Goal: Information Seeking & Learning: Compare options

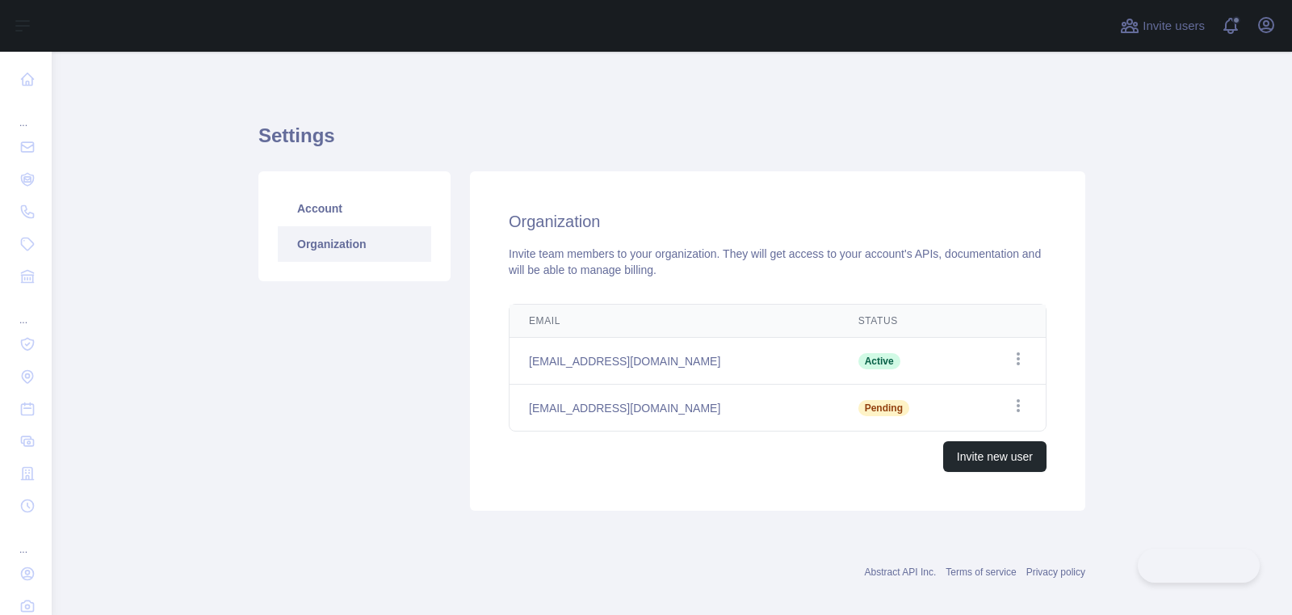
click at [1255, 23] on button "Open user menu" at bounding box center [1266, 25] width 26 height 26
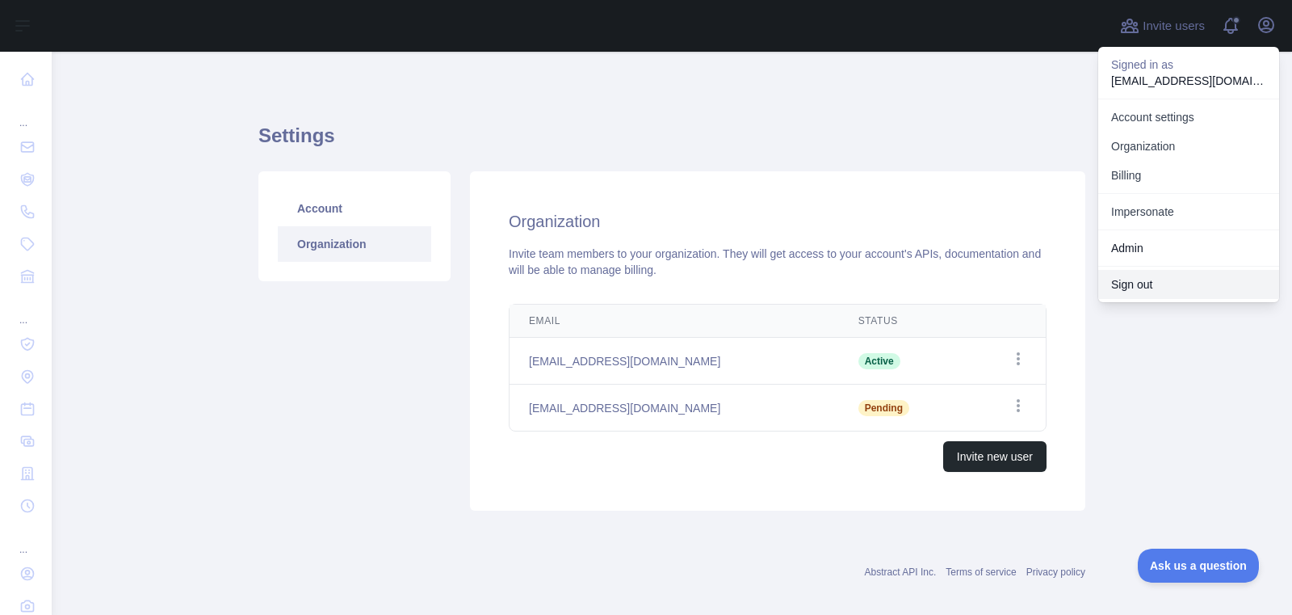
click at [1174, 287] on button "Sign out" at bounding box center [1188, 284] width 181 height 29
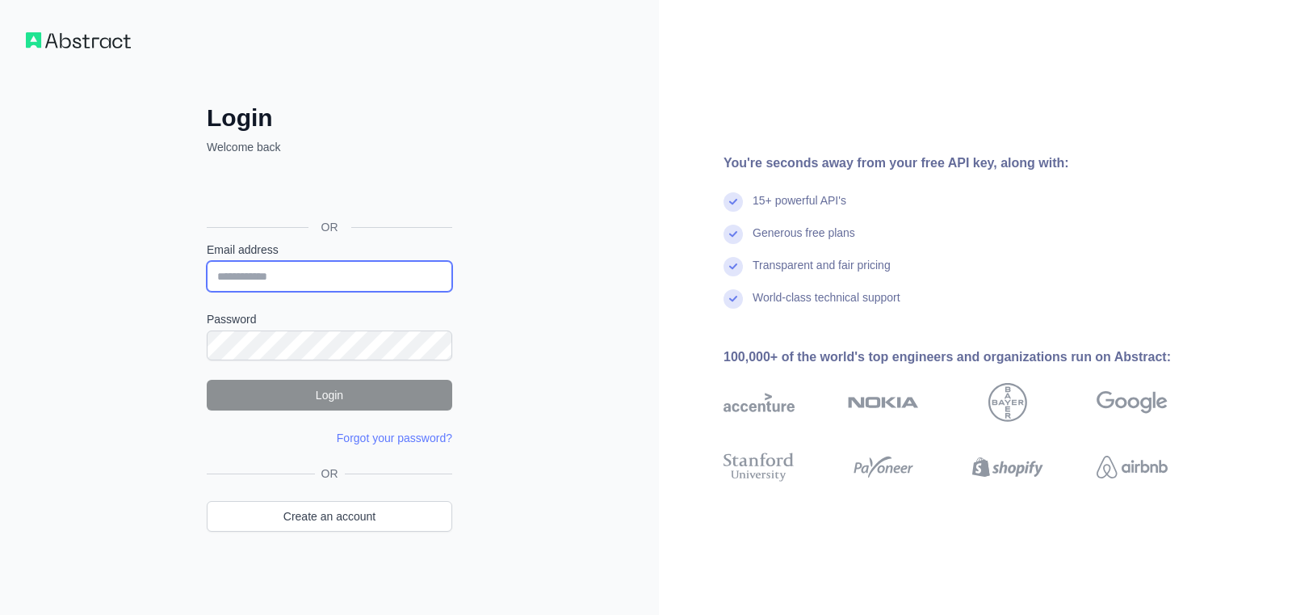
click at [285, 278] on input "Email address" at bounding box center [330, 276] width 246 height 31
type input "**********"
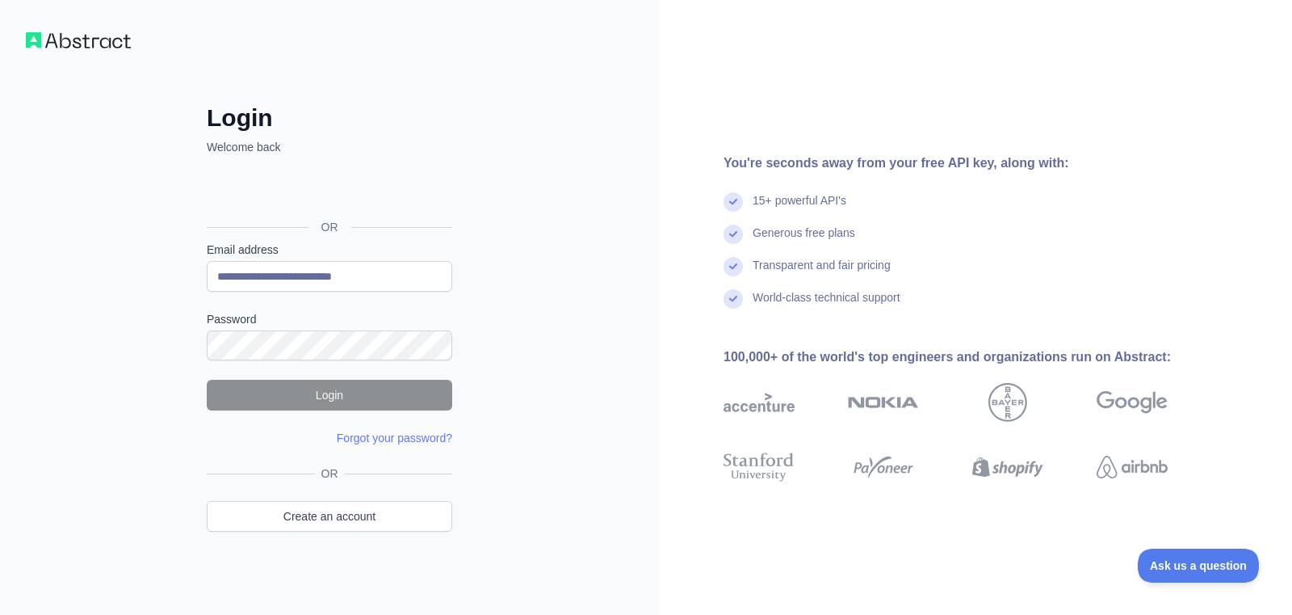
click at [80, 535] on div "**********" at bounding box center [329, 308] width 659 height 616
click at [531, 347] on div "**********" at bounding box center [329, 308] width 659 height 616
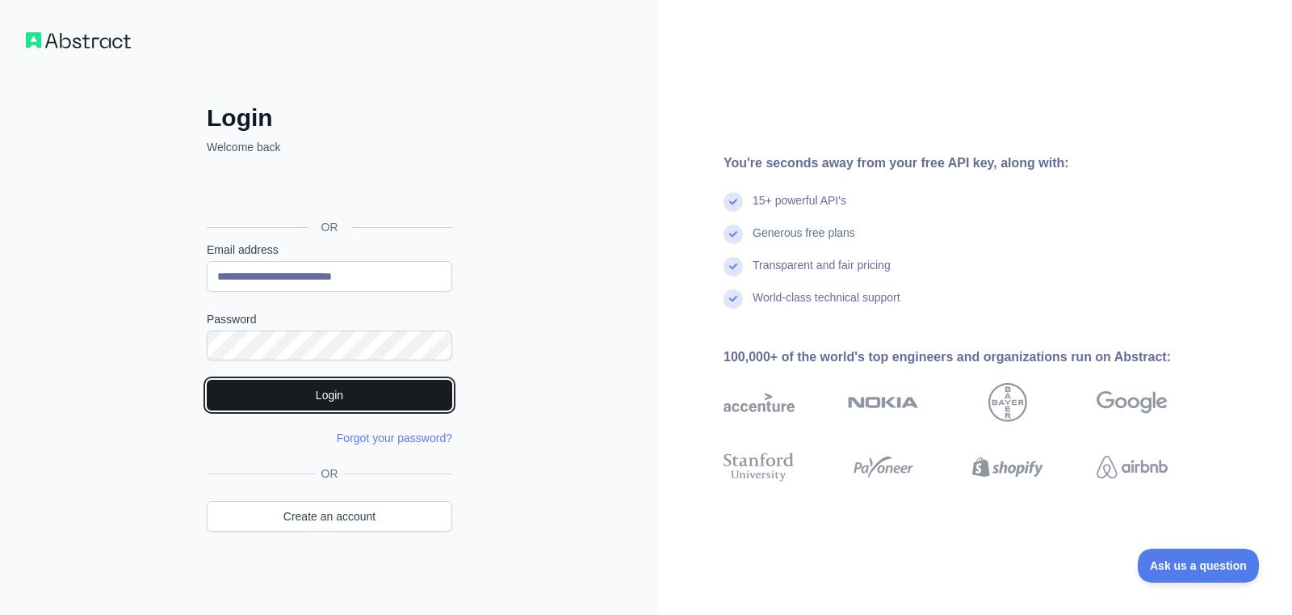
click at [329, 397] on button "Login" at bounding box center [330, 395] width 246 height 31
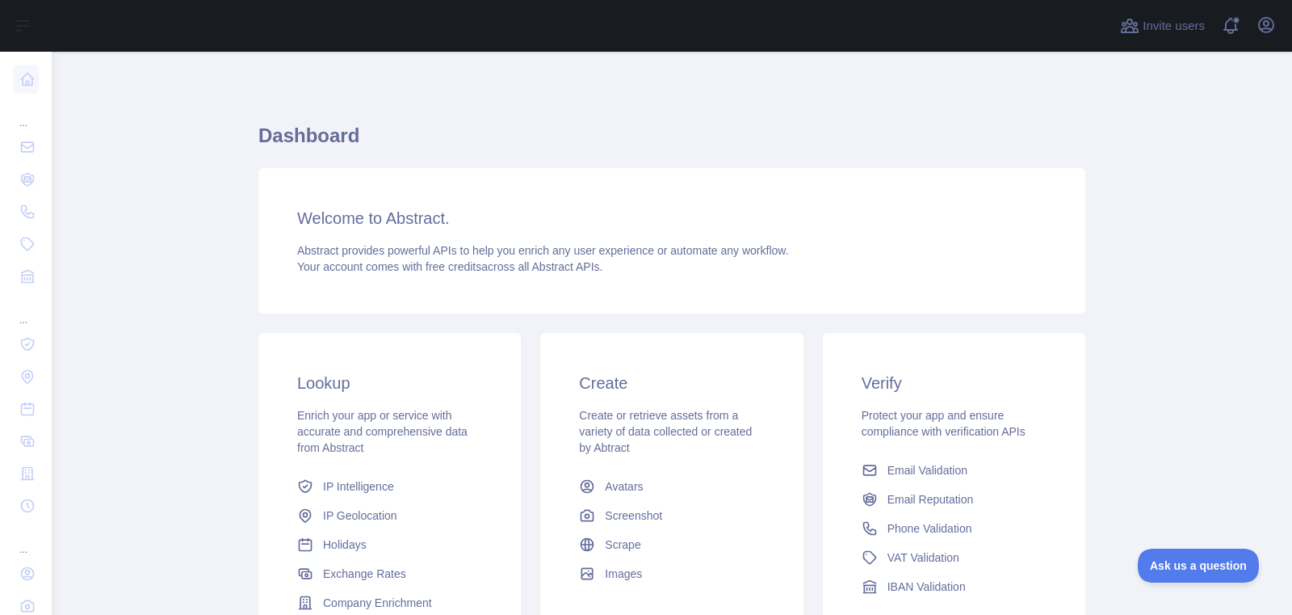
scroll to position [6, 0]
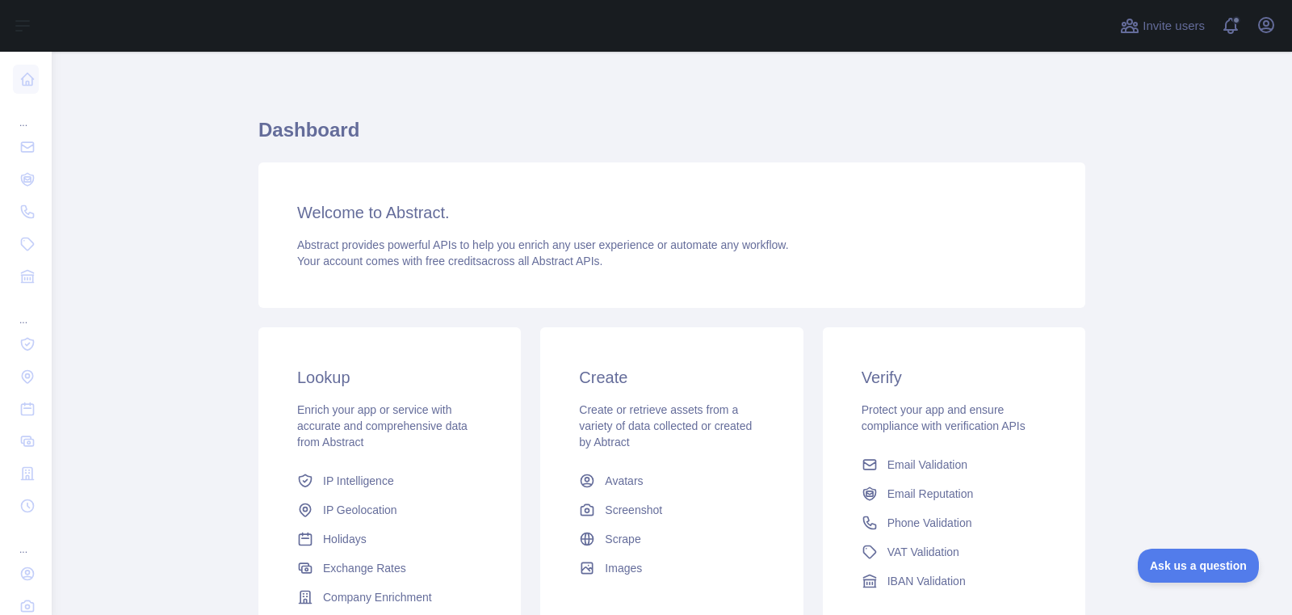
click at [1280, 32] on div "Invite users View notifications Open user menu" at bounding box center [672, 26] width 1240 height 52
click at [1277, 33] on div "Open user menu" at bounding box center [1266, 26] width 26 height 28
click at [1260, 29] on icon "button" at bounding box center [1266, 25] width 15 height 15
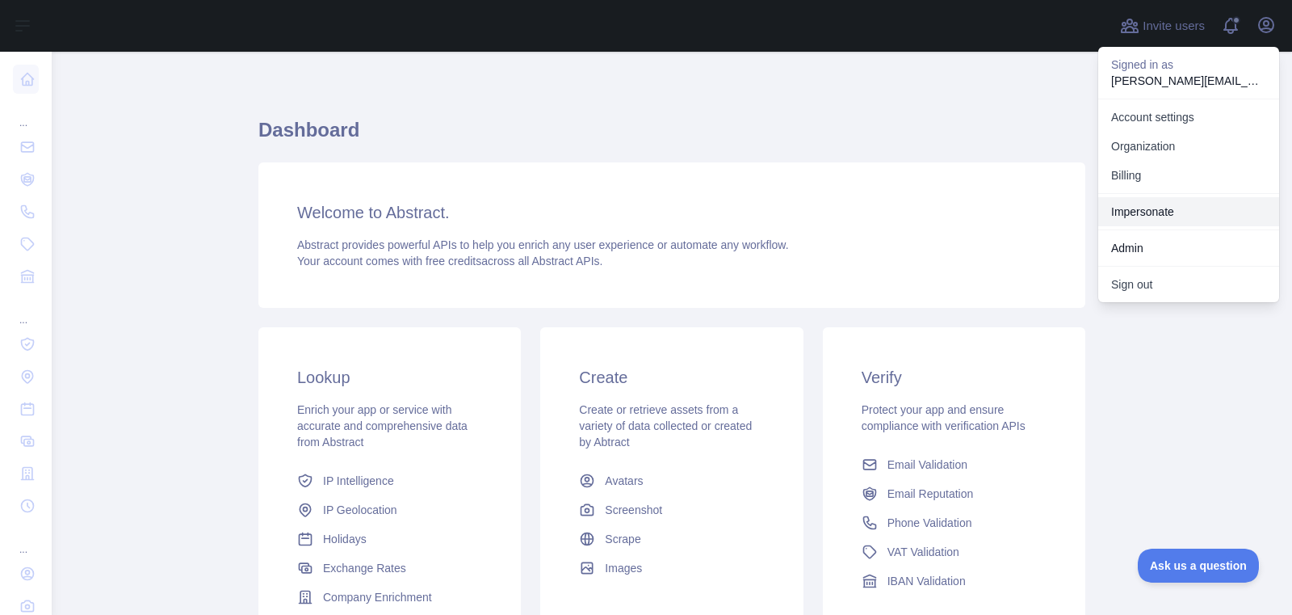
click at [1144, 208] on link "Impersonate" at bounding box center [1188, 211] width 181 height 29
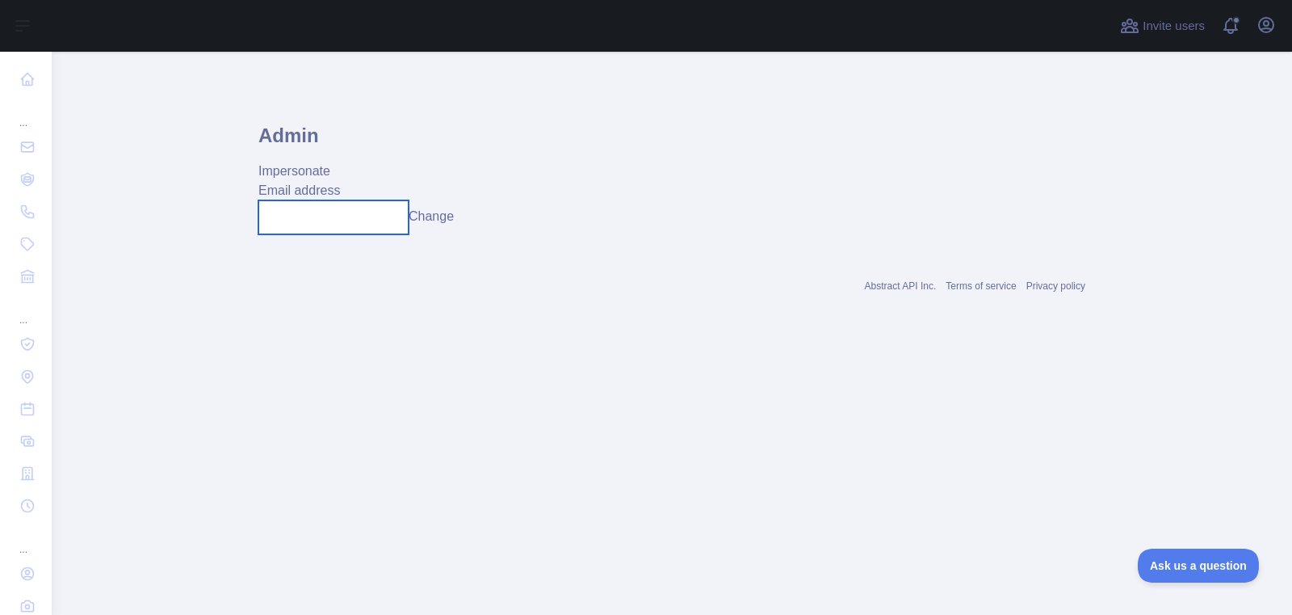
click at [333, 225] on input "text" at bounding box center [333, 217] width 150 height 34
paste input "**********"
type input "**********"
click at [450, 216] on button "Change" at bounding box center [442, 216] width 45 height 19
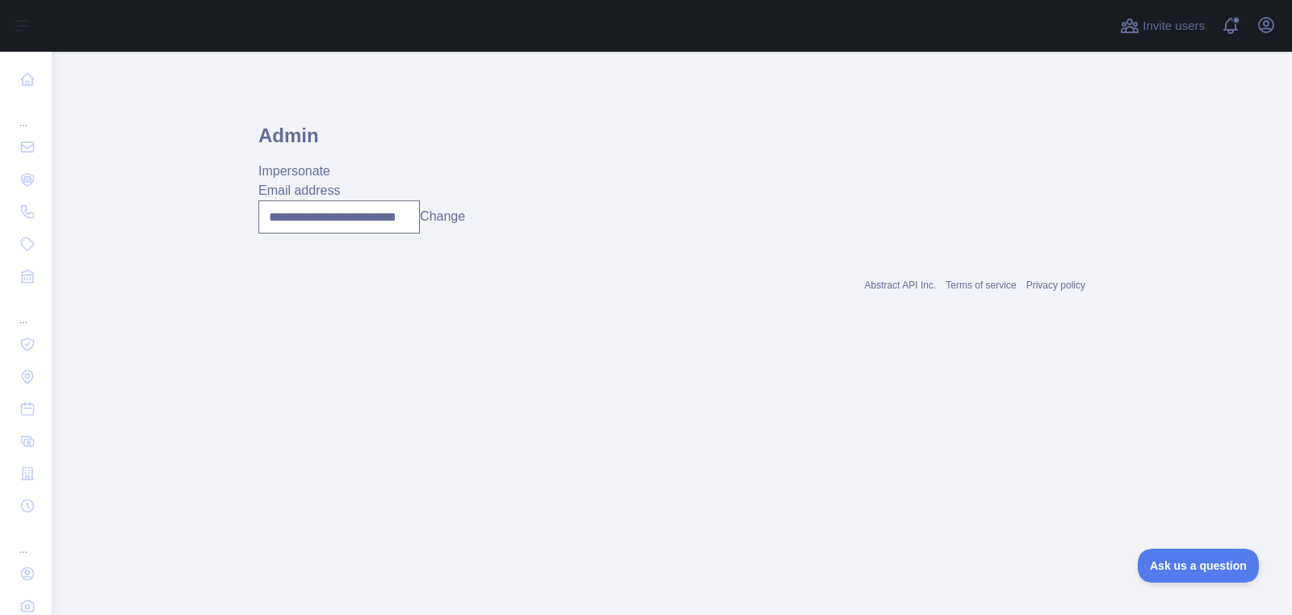
scroll to position [0, 0]
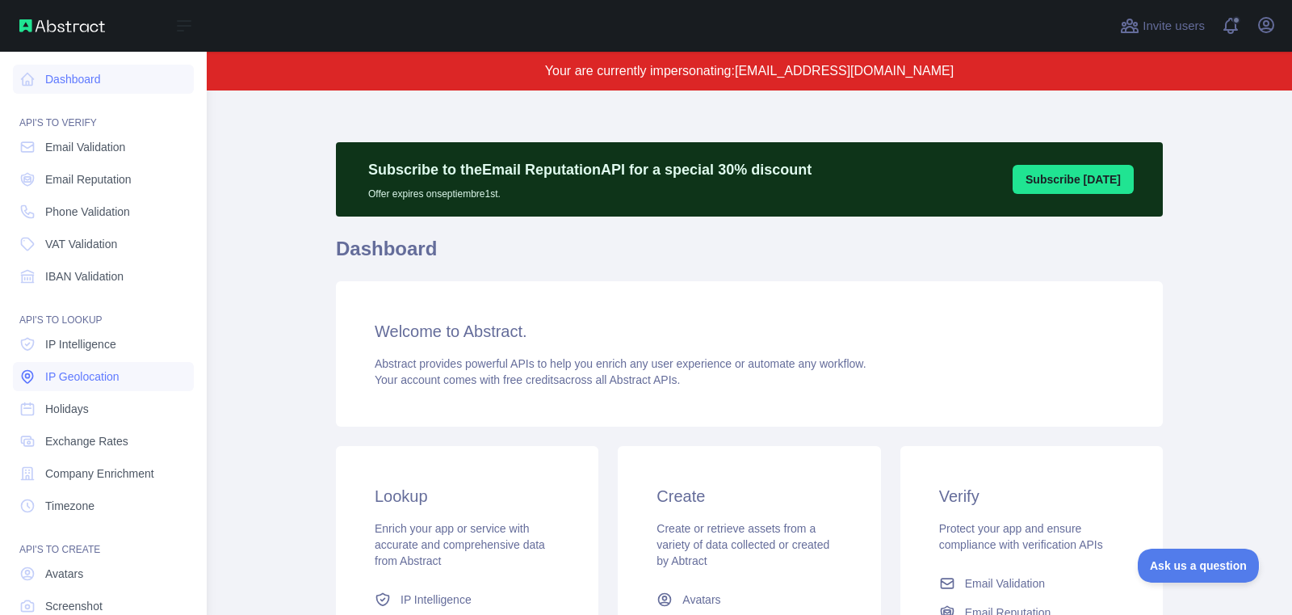
click at [69, 384] on span "IP Geolocation" at bounding box center [82, 376] width 74 height 16
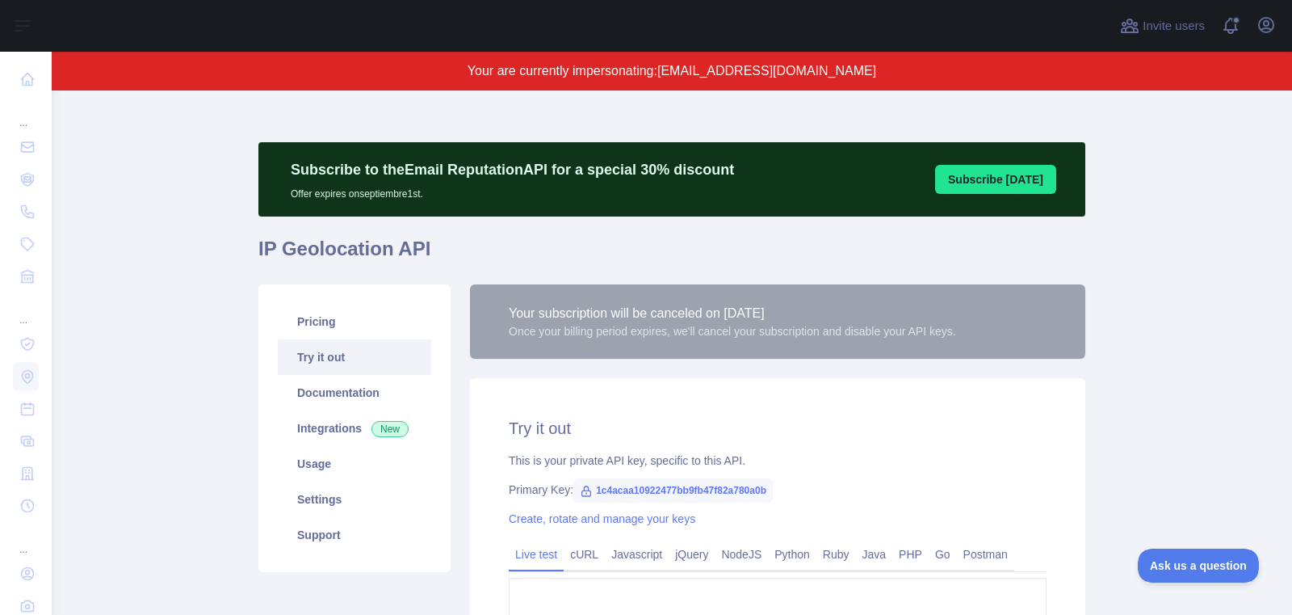
type textarea "**********"
click at [598, 491] on span "1c4acaa10922477bb9fb47f82a780a0b" at bounding box center [672, 490] width 199 height 24
drag, startPoint x: 598, startPoint y: 490, endPoint x: 802, endPoint y: 488, distance: 204.3
click at [802, 488] on div "Primary Key: 1c4acaa10922477bb9fb47f82a780a0b" at bounding box center [778, 489] width 538 height 16
copy span "1c4acaa10922477bb9fb47f82a780a0b"
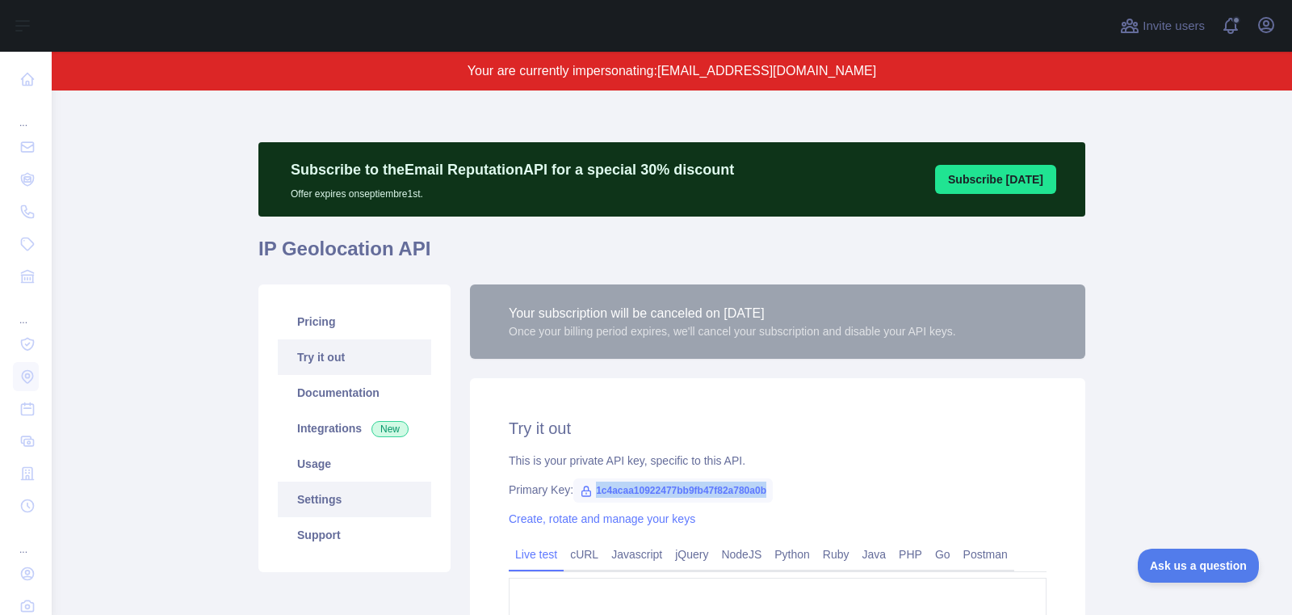
click at [340, 511] on link "Settings" at bounding box center [354, 499] width 153 height 36
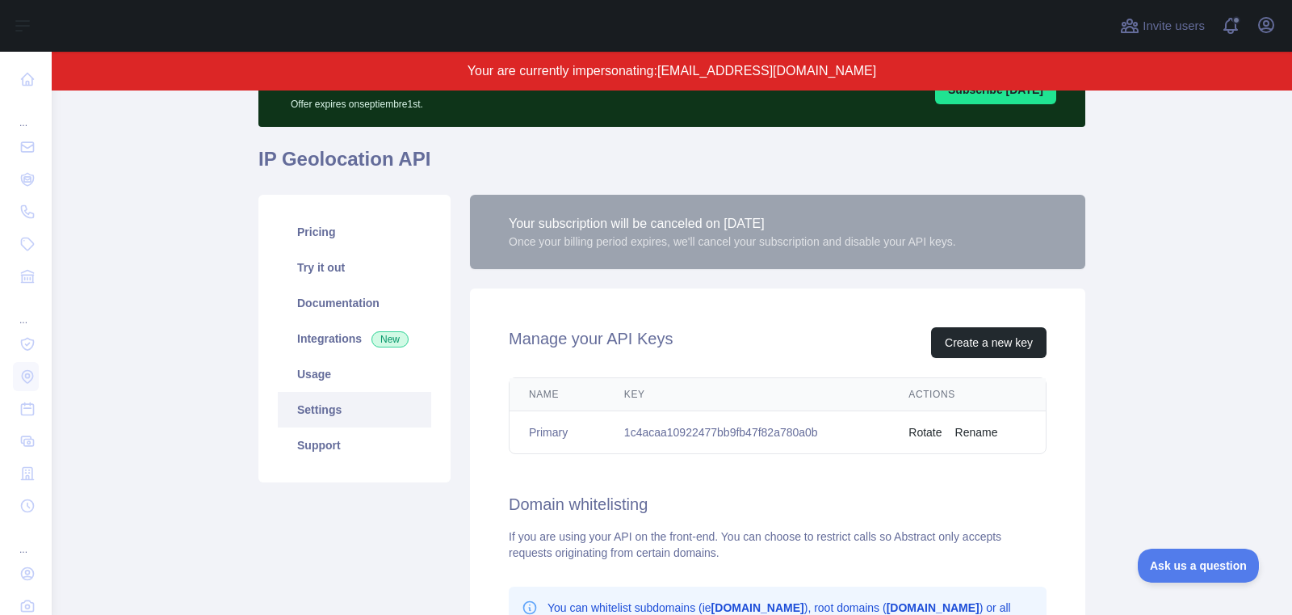
scroll to position [119, 0]
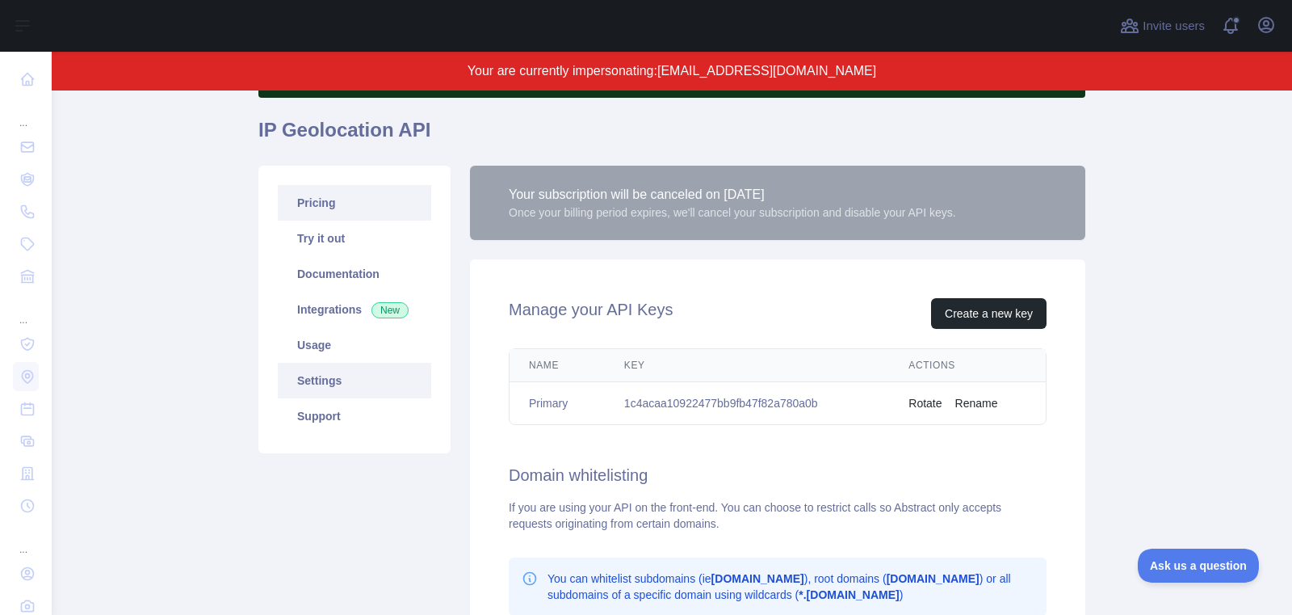
click at [352, 203] on link "Pricing" at bounding box center [354, 203] width 153 height 36
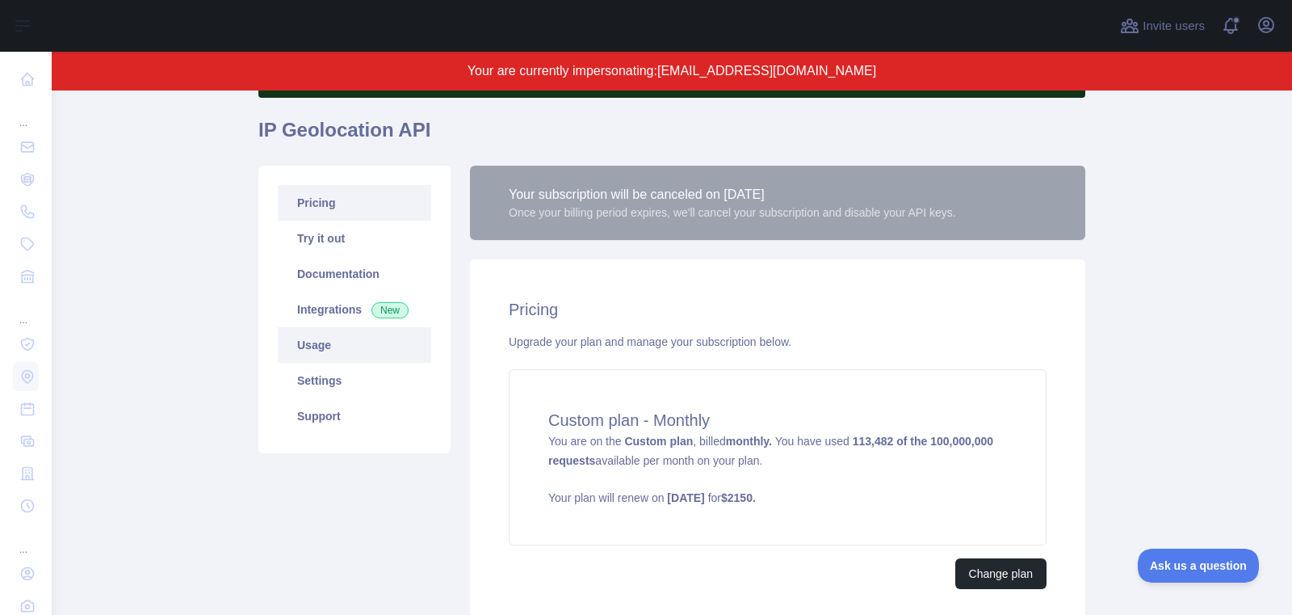
click at [351, 355] on link "Usage" at bounding box center [354, 345] width 153 height 36
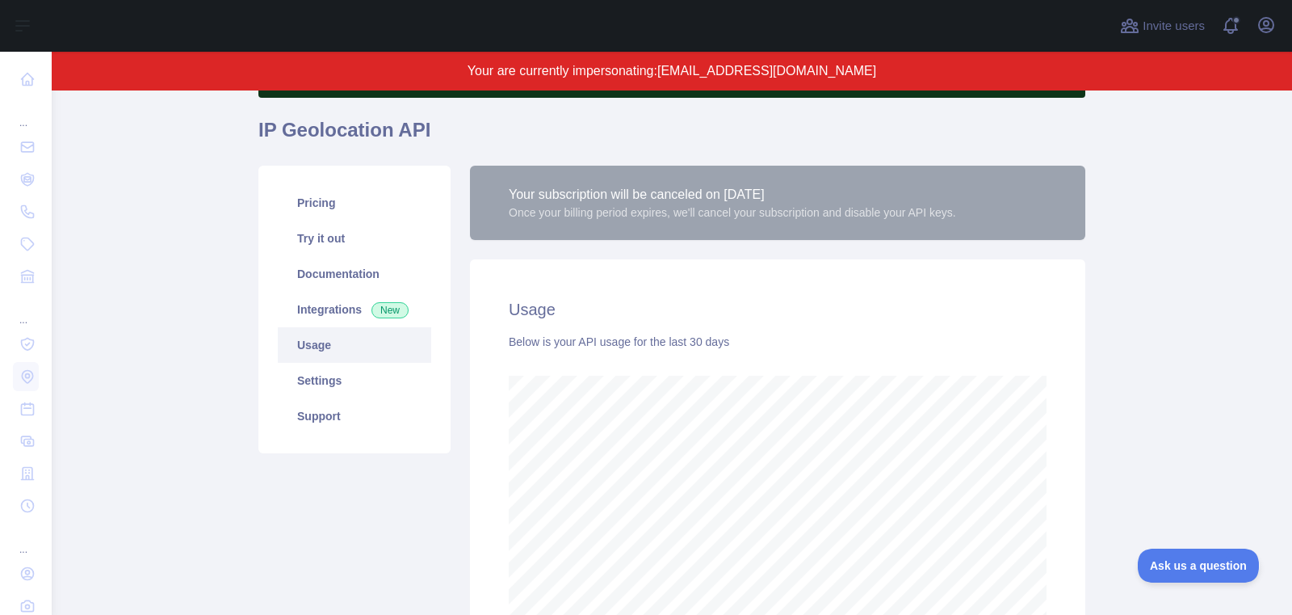
scroll to position [524, 1240]
click at [334, 206] on link "Pricing" at bounding box center [354, 203] width 153 height 36
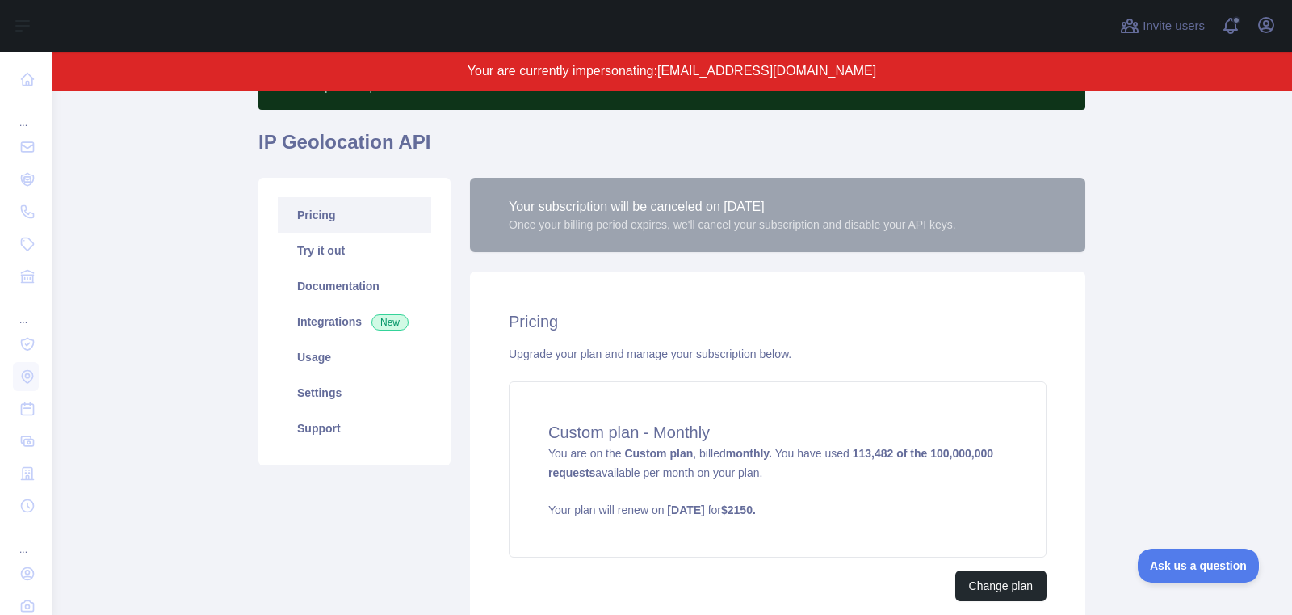
scroll to position [103, 0]
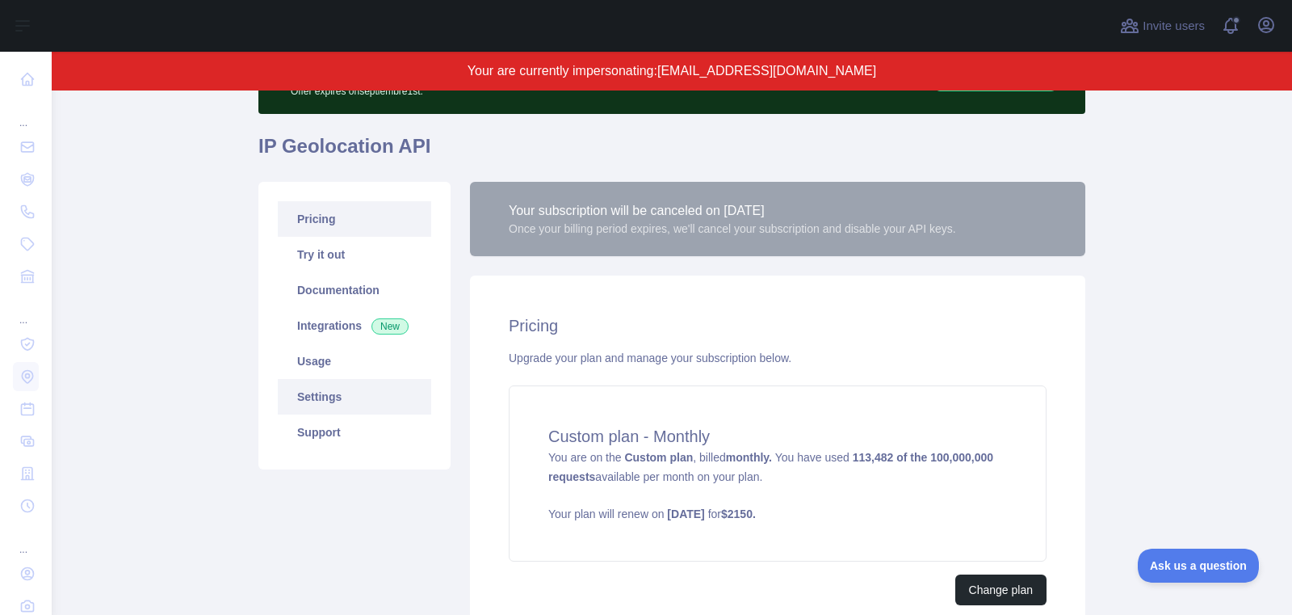
click at [343, 405] on link "Settings" at bounding box center [354, 397] width 153 height 36
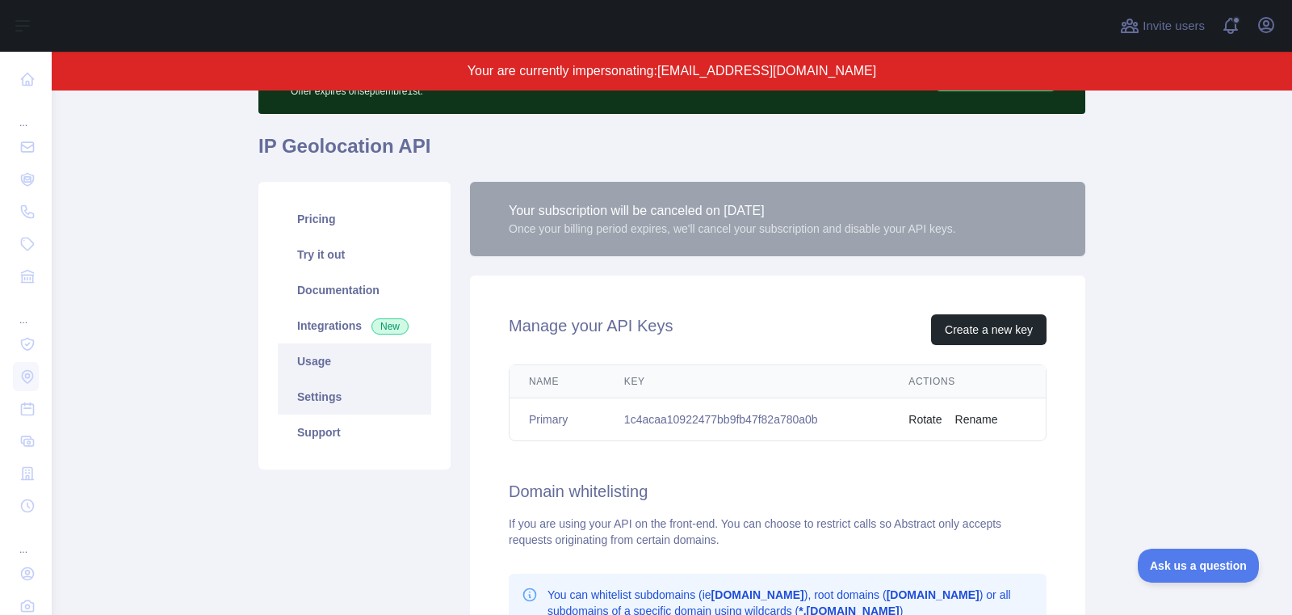
click at [334, 373] on link "Usage" at bounding box center [354, 361] width 153 height 36
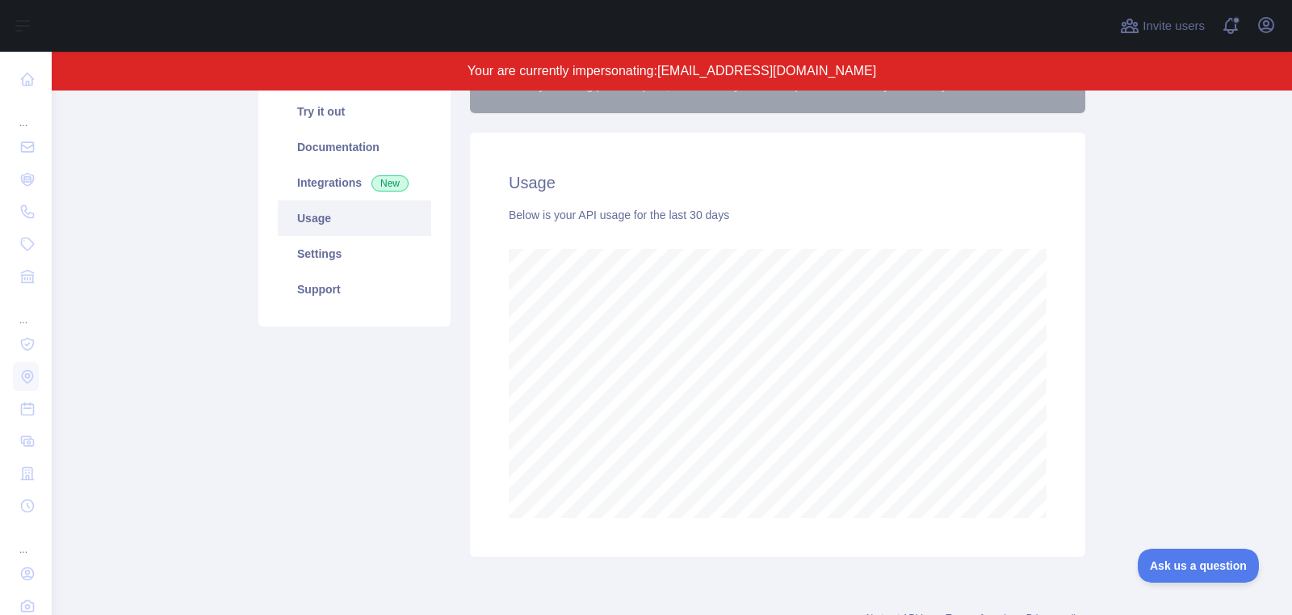
scroll to position [248, 0]
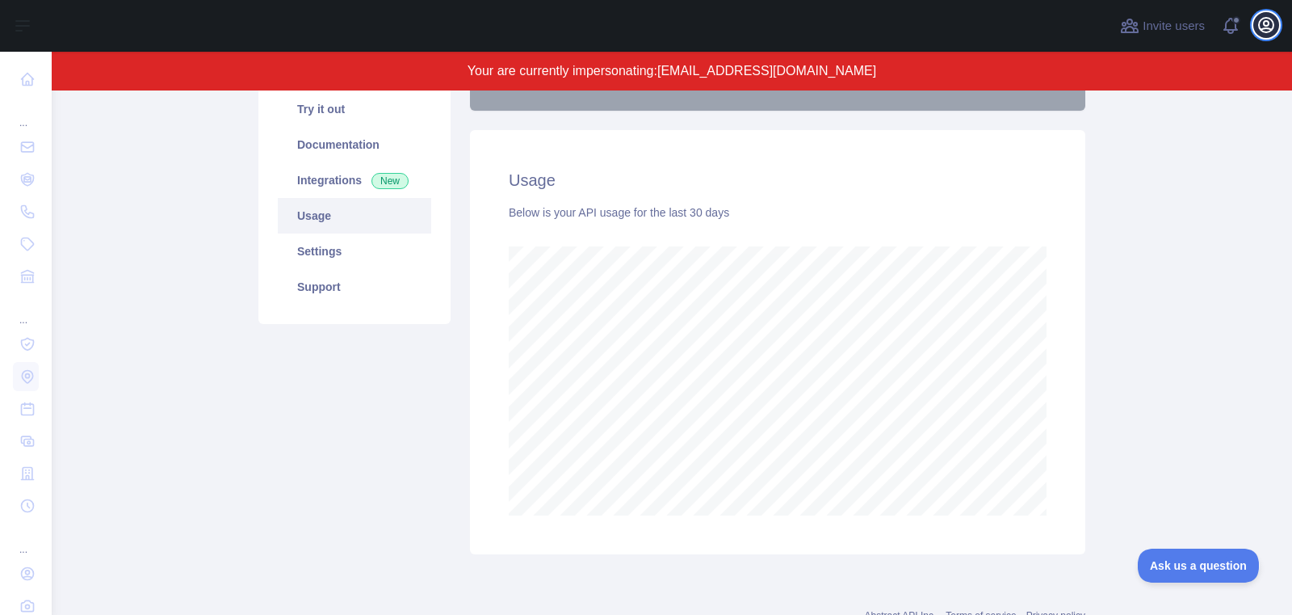
click at [1264, 27] on icon "button" at bounding box center [1266, 25] width 15 height 15
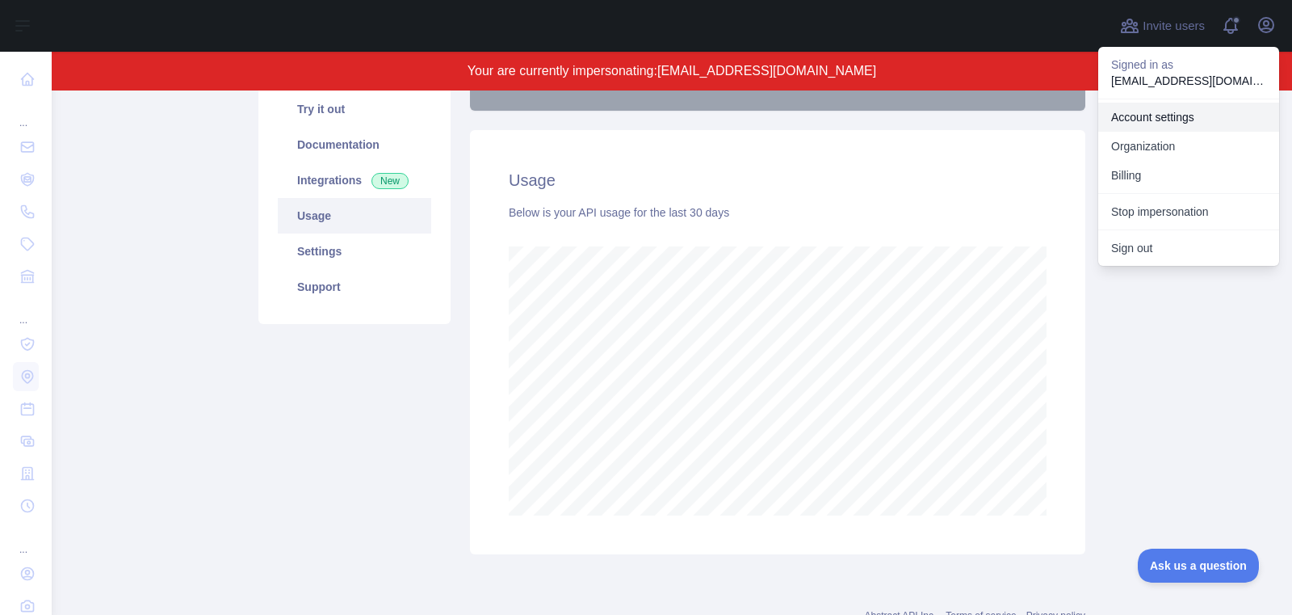
click at [1165, 107] on link "Account settings" at bounding box center [1188, 117] width 181 height 29
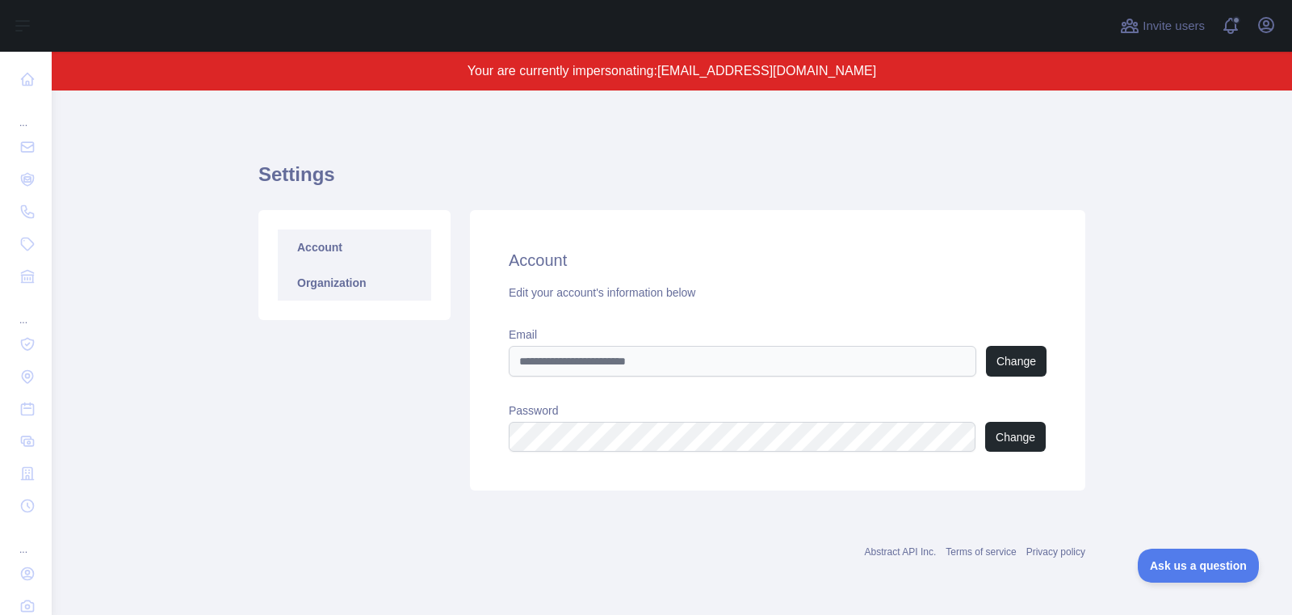
click at [331, 285] on link "Organization" at bounding box center [354, 283] width 153 height 36
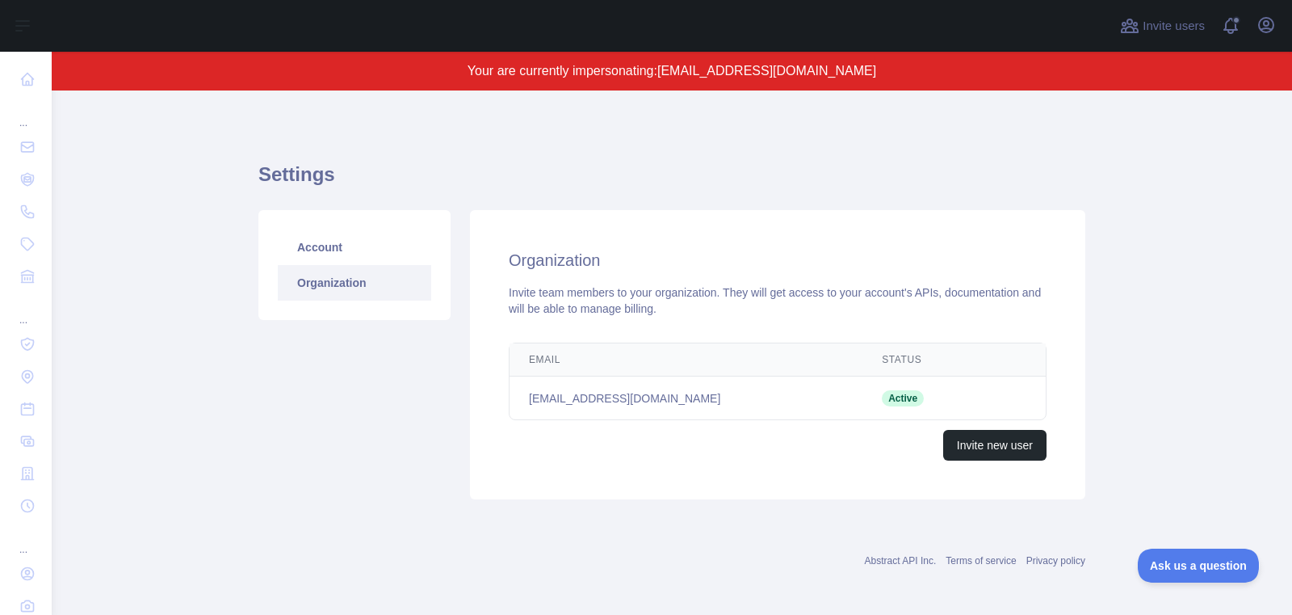
click at [564, 401] on td "[EMAIL_ADDRESS][DOMAIN_NAME]" at bounding box center [686, 398] width 353 height 44
copy td "[EMAIL_ADDRESS][DOMAIN_NAME]"
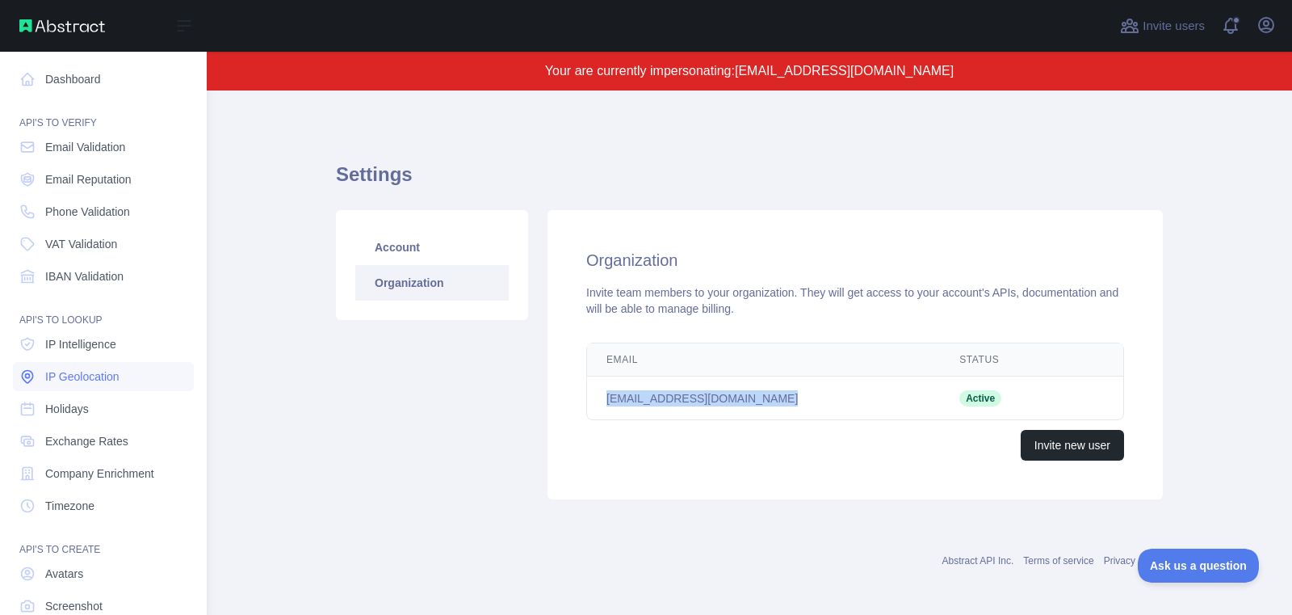
drag, startPoint x: 96, startPoint y: 371, endPoint x: 85, endPoint y: 338, distance: 35.0
click at [96, 371] on span "IP Geolocation" at bounding box center [82, 376] width 74 height 16
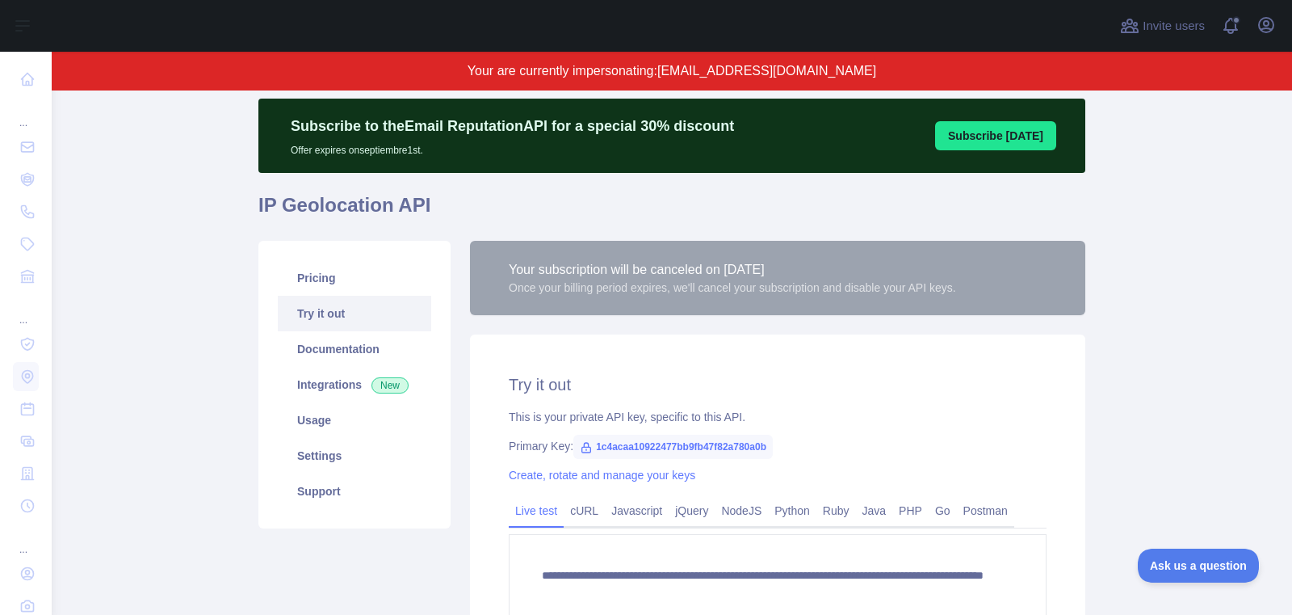
scroll to position [55, 0]
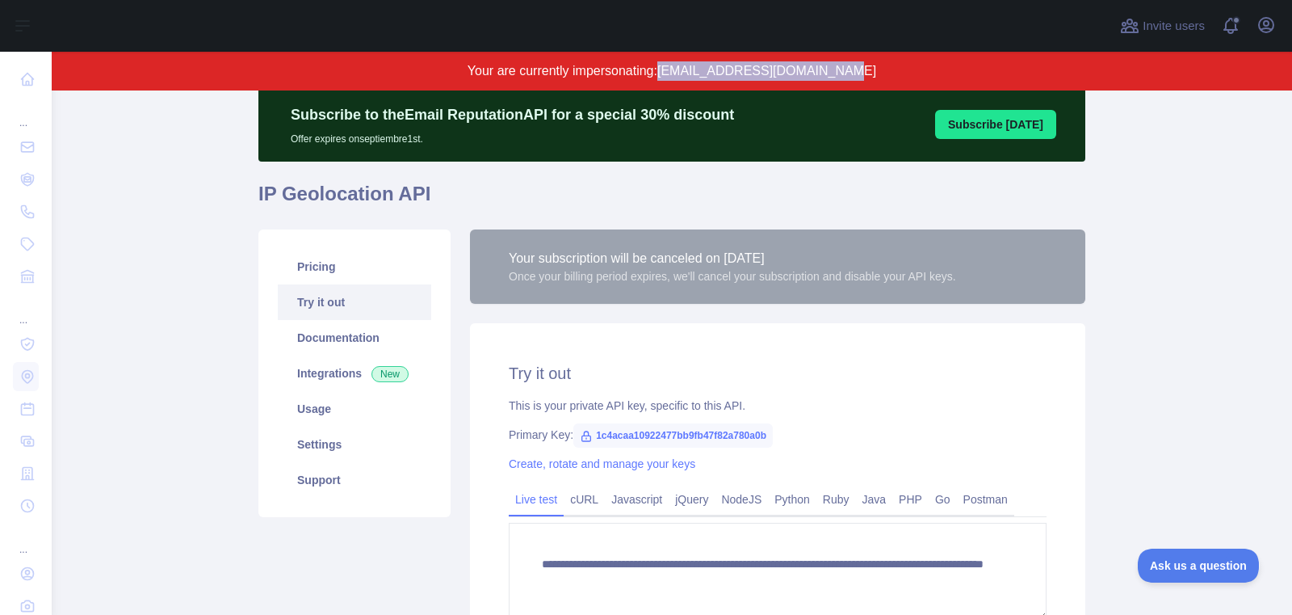
drag, startPoint x: 695, startPoint y: 70, endPoint x: 892, endPoint y: 70, distance: 197.0
click at [892, 70] on p "Your are currently impersonating: anatolii.kasianov@gen.tech" at bounding box center [671, 70] width 1085 height 19
copy span "[EMAIL_ADDRESS][DOMAIN_NAME]"
click at [762, 394] on div "**********" at bounding box center [777, 515] width 615 height 384
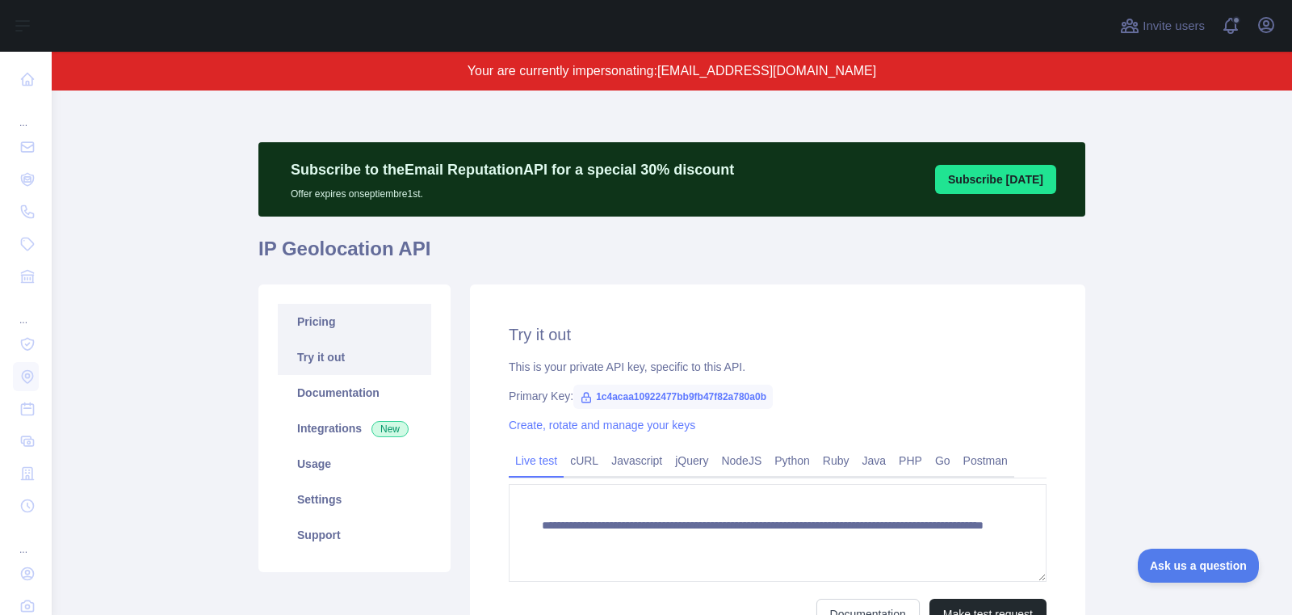
click at [325, 333] on link "Pricing" at bounding box center [354, 322] width 153 height 36
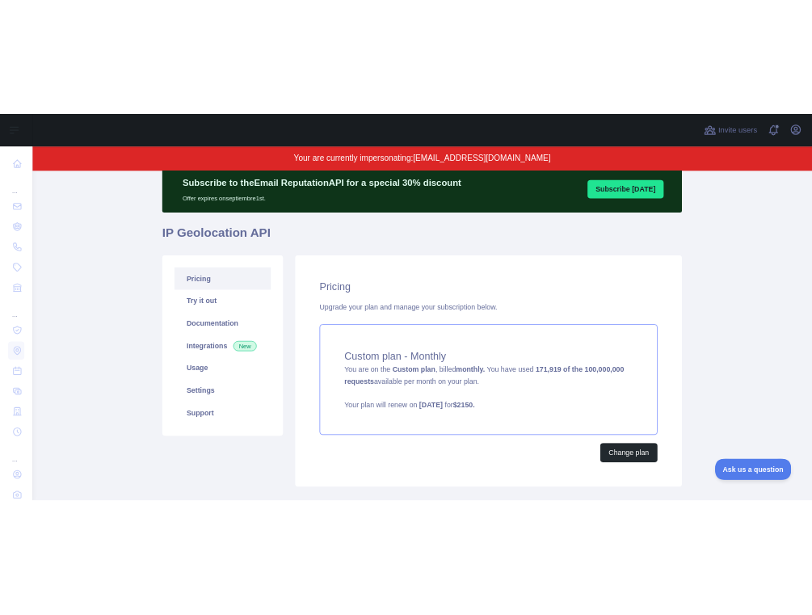
scroll to position [62, 0]
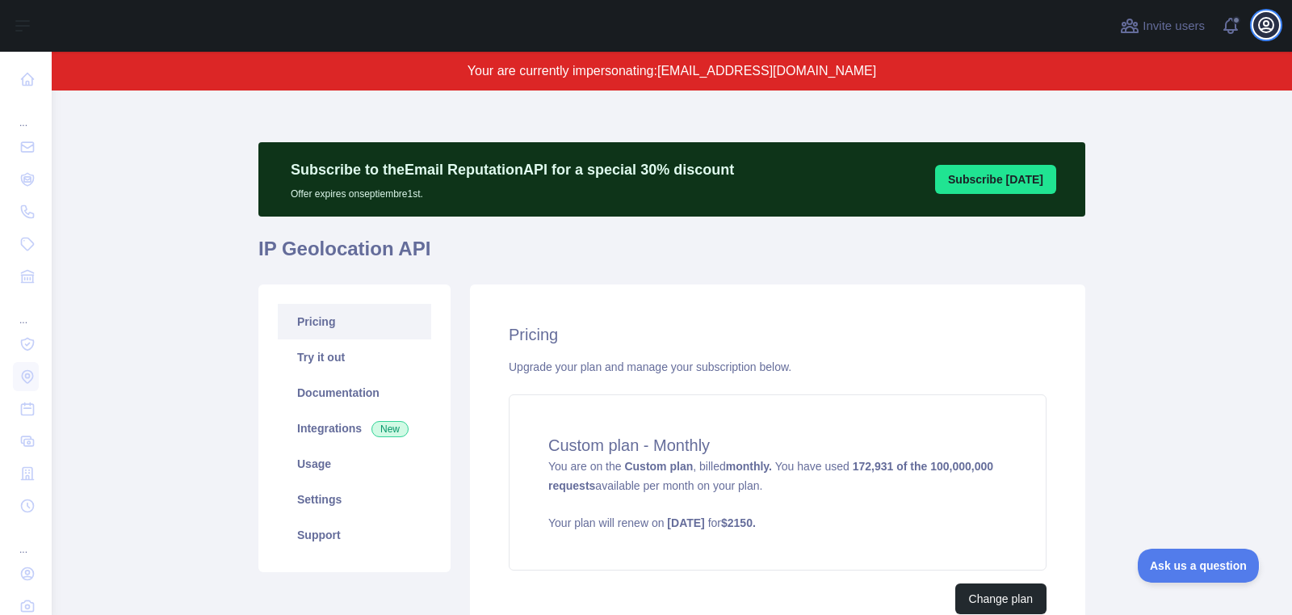
click at [811, 24] on icon "button" at bounding box center [1266, 24] width 19 height 19
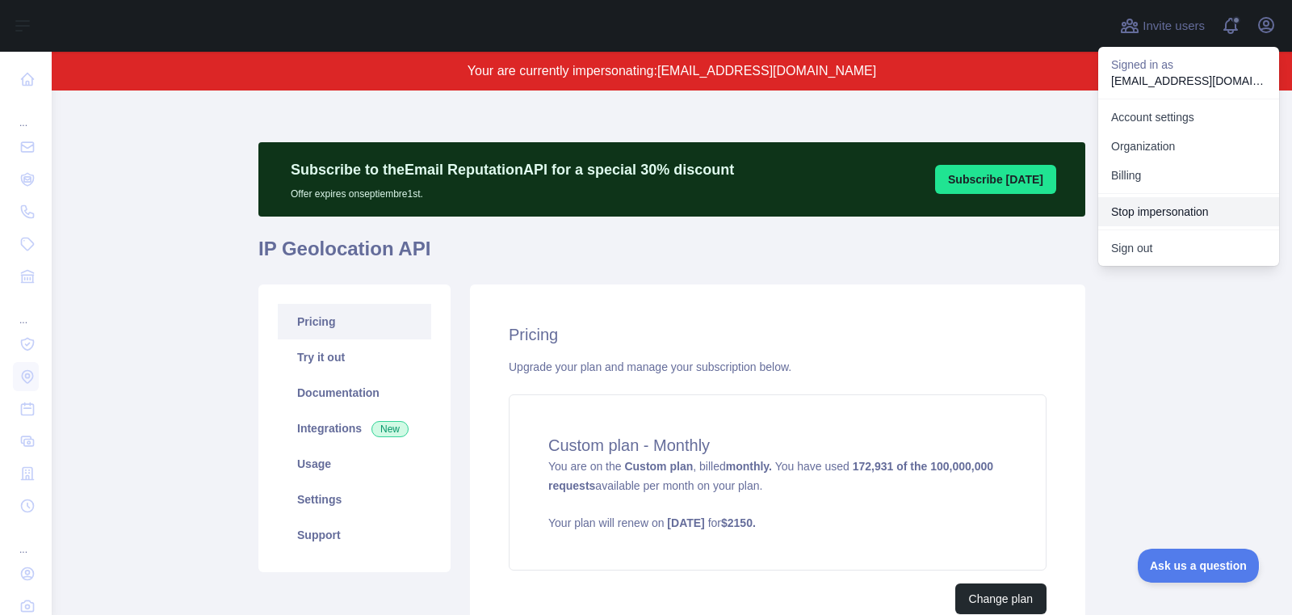
click at [811, 208] on button "Stop impersonation" at bounding box center [1188, 211] width 181 height 29
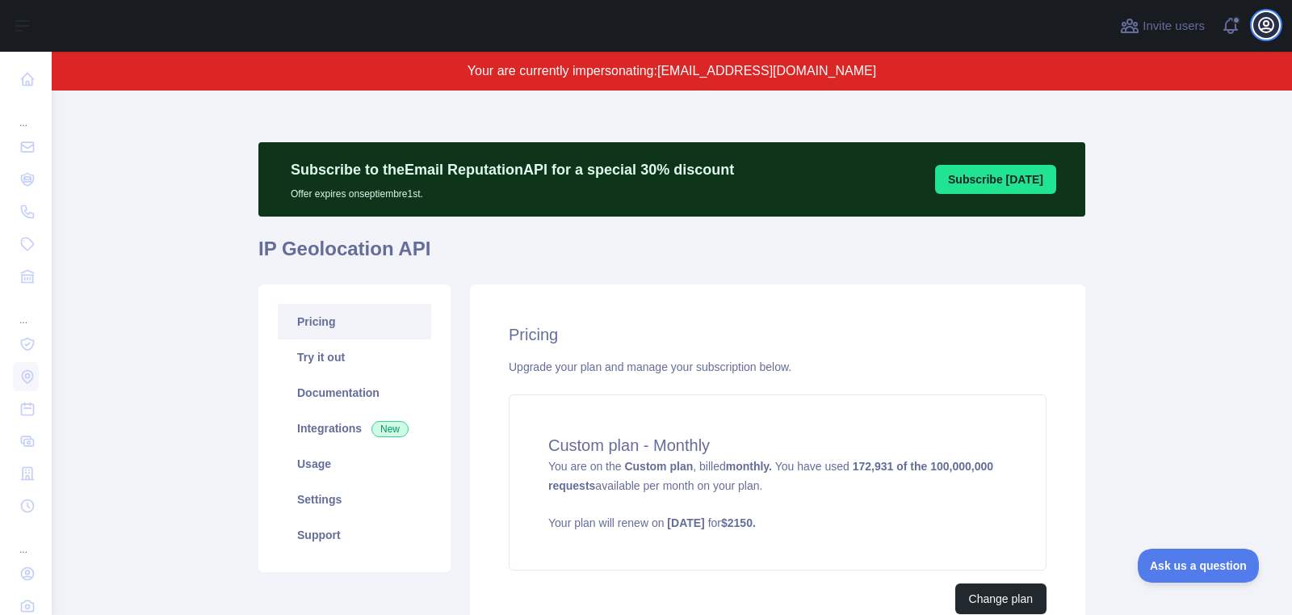
click at [811, 26] on icon "button" at bounding box center [1266, 24] width 19 height 19
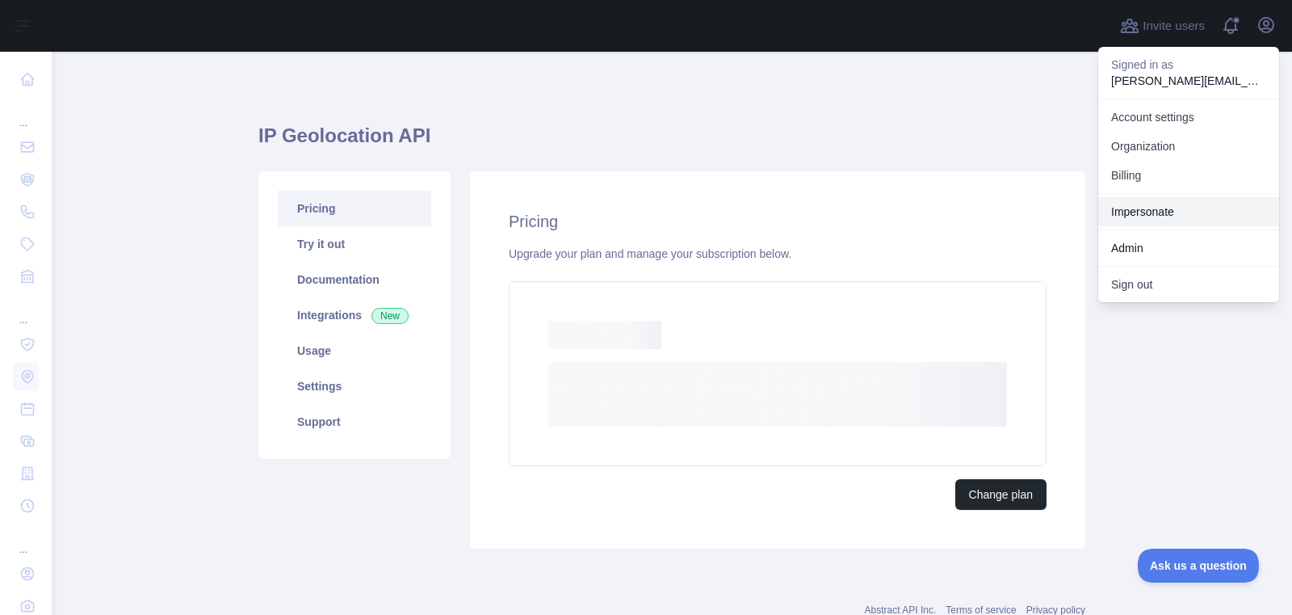
click at [811, 215] on link "Impersonate" at bounding box center [1188, 211] width 181 height 29
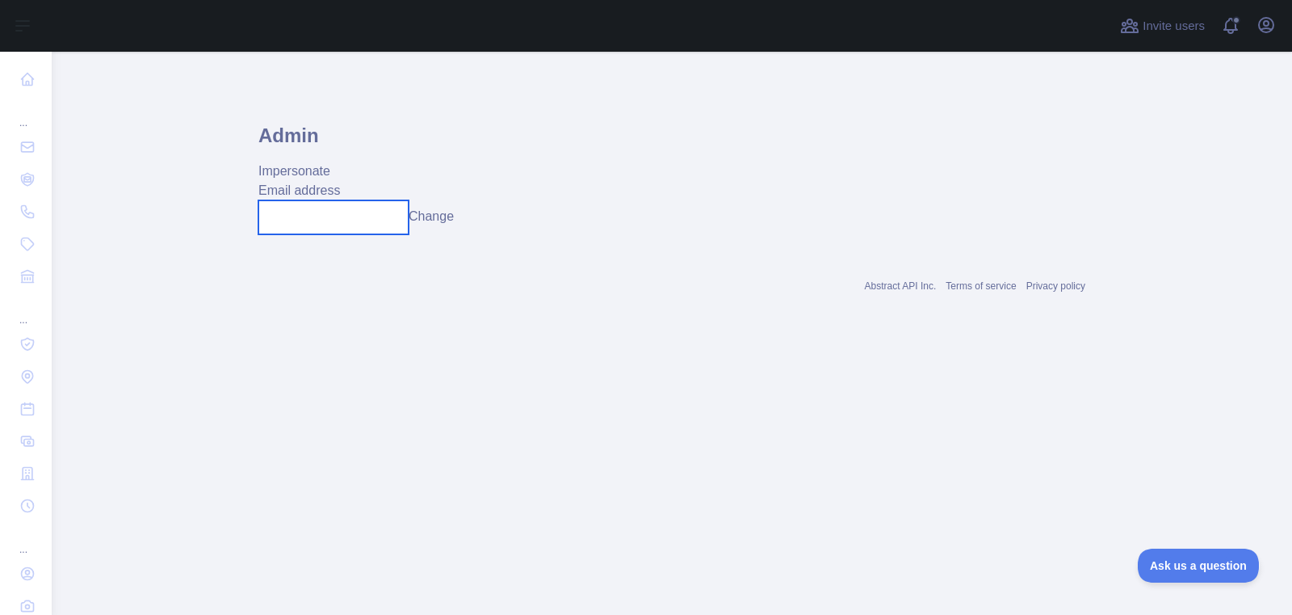
click at [376, 223] on input "text" at bounding box center [333, 217] width 150 height 34
paste input "**********"
type input "**********"
click at [454, 212] on button "Change" at bounding box center [431, 216] width 45 height 19
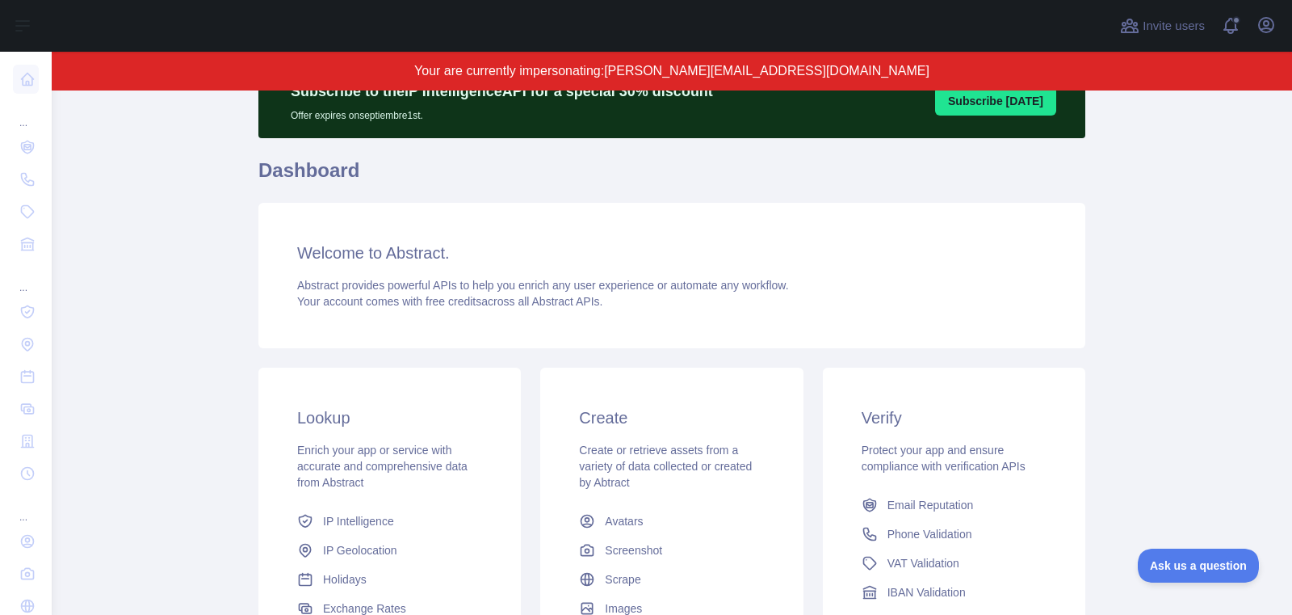
scroll to position [79, 0]
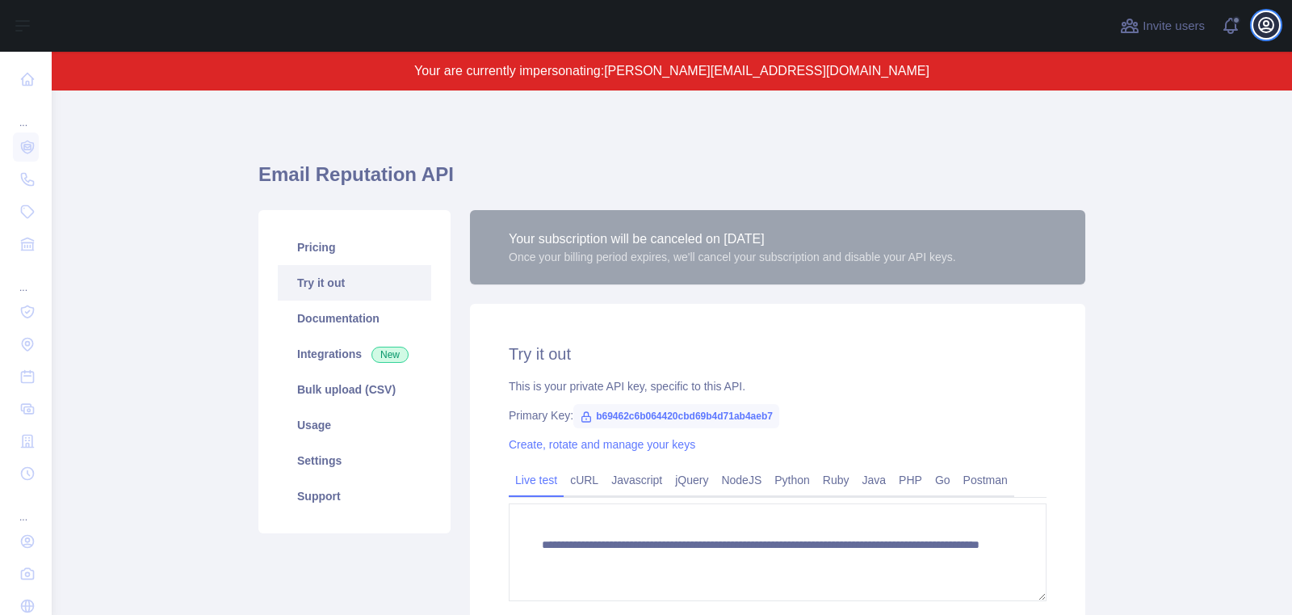
click at [1275, 32] on icon "button" at bounding box center [1266, 24] width 19 height 19
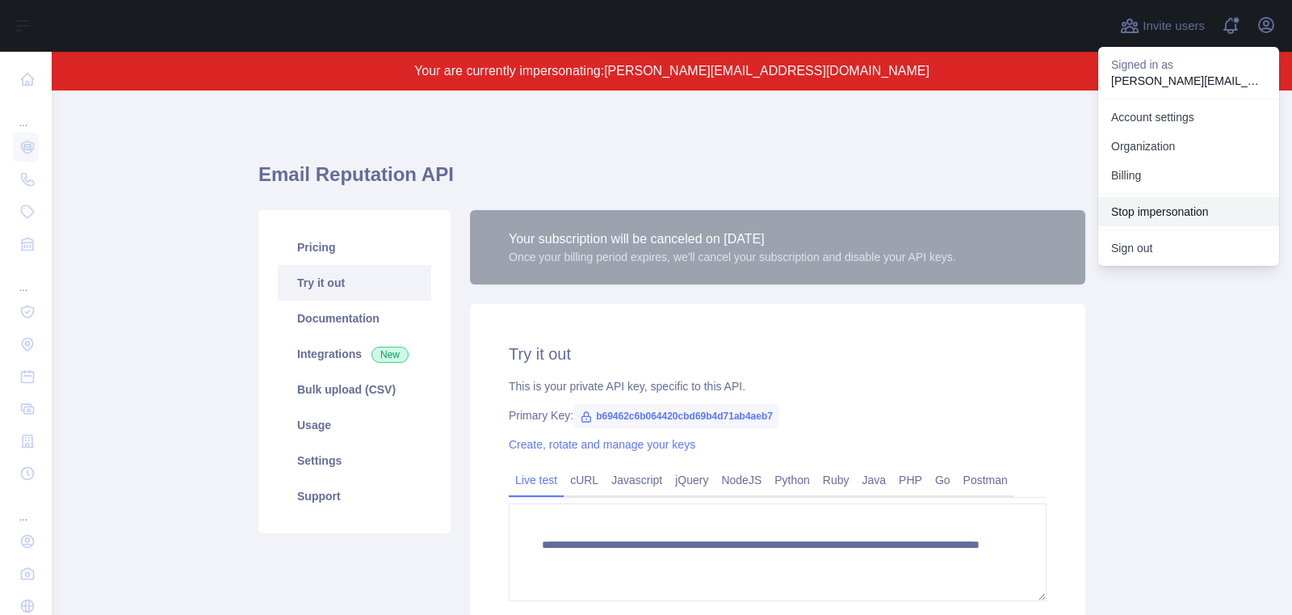
click at [1169, 207] on button "Stop impersonation" at bounding box center [1188, 211] width 181 height 29
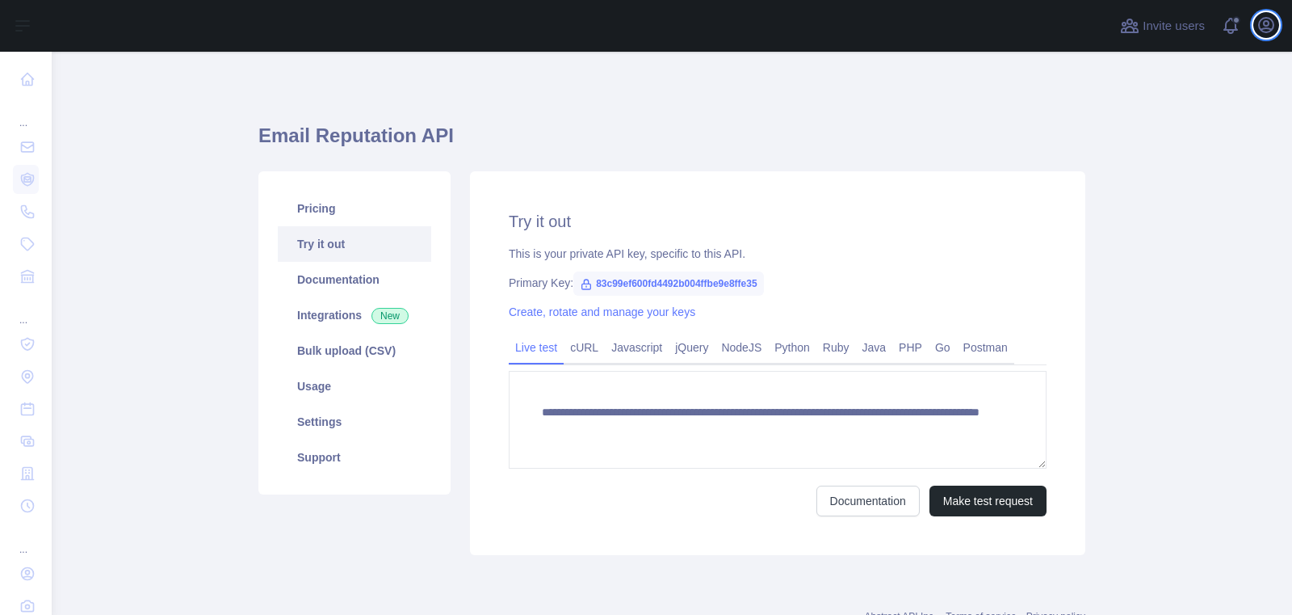
drag, startPoint x: 1266, startPoint y: 30, endPoint x: 1258, endPoint y: 37, distance: 10.9
click at [1266, 30] on icon "button" at bounding box center [1266, 24] width 19 height 19
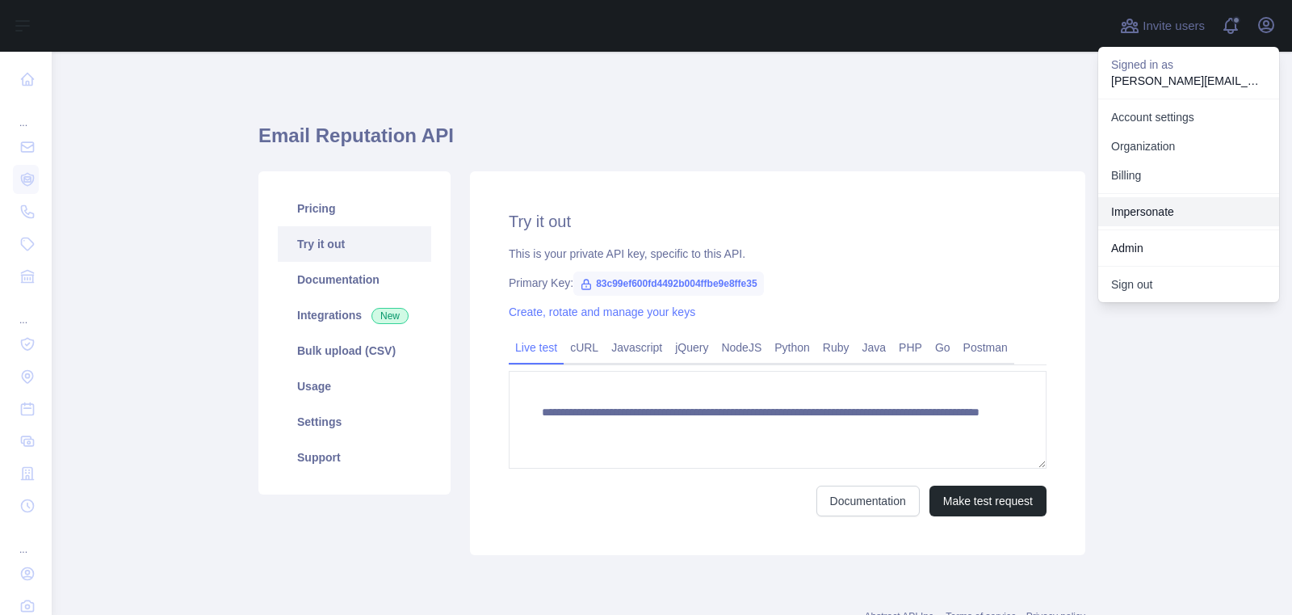
click at [1118, 213] on link "Impersonate" at bounding box center [1188, 211] width 181 height 29
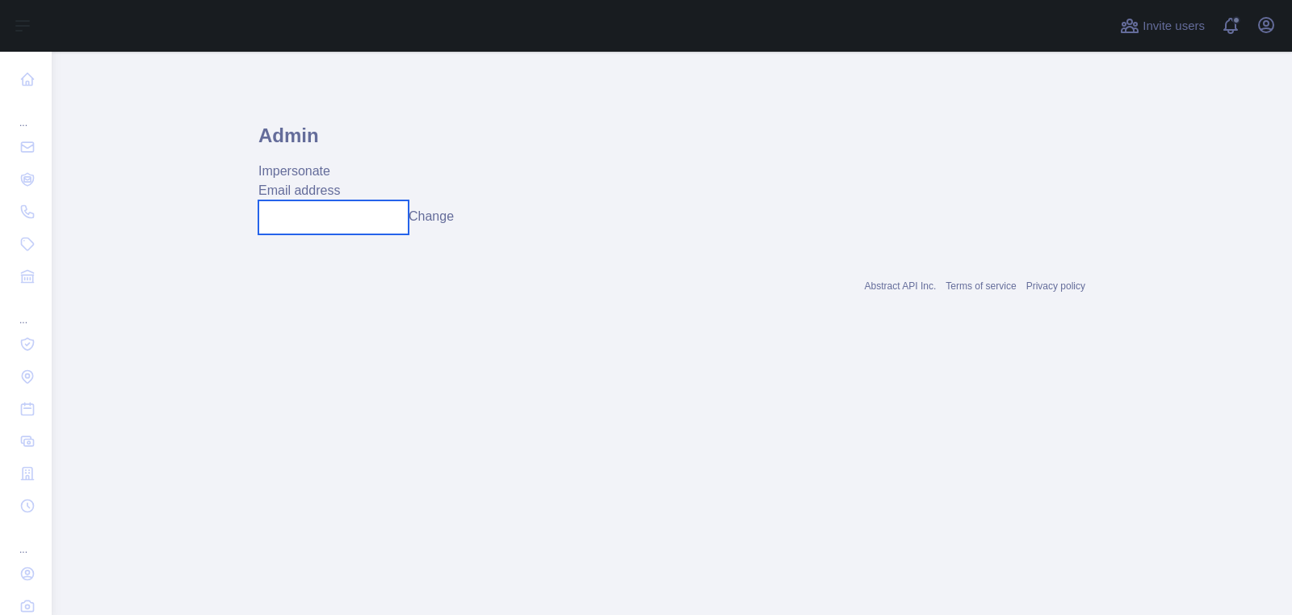
click at [388, 218] on input "text" at bounding box center [333, 217] width 150 height 34
paste input "**********"
type input "**********"
click at [434, 216] on button "Change" at bounding box center [442, 216] width 45 height 19
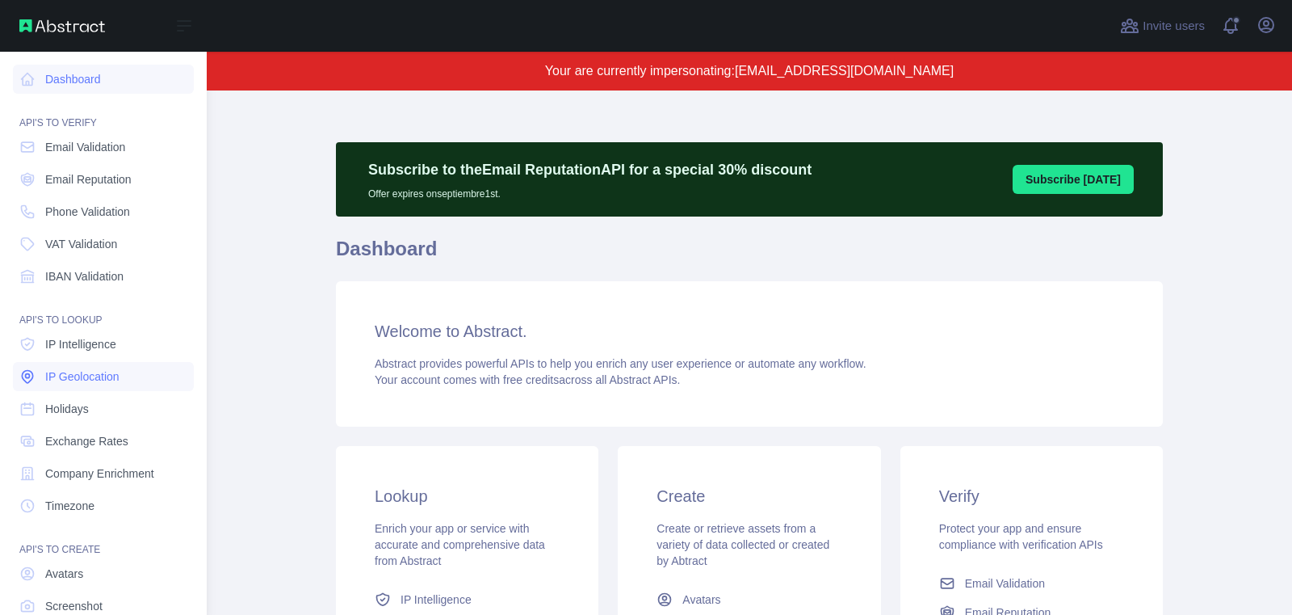
click at [100, 381] on span "IP Geolocation" at bounding box center [82, 376] width 74 height 16
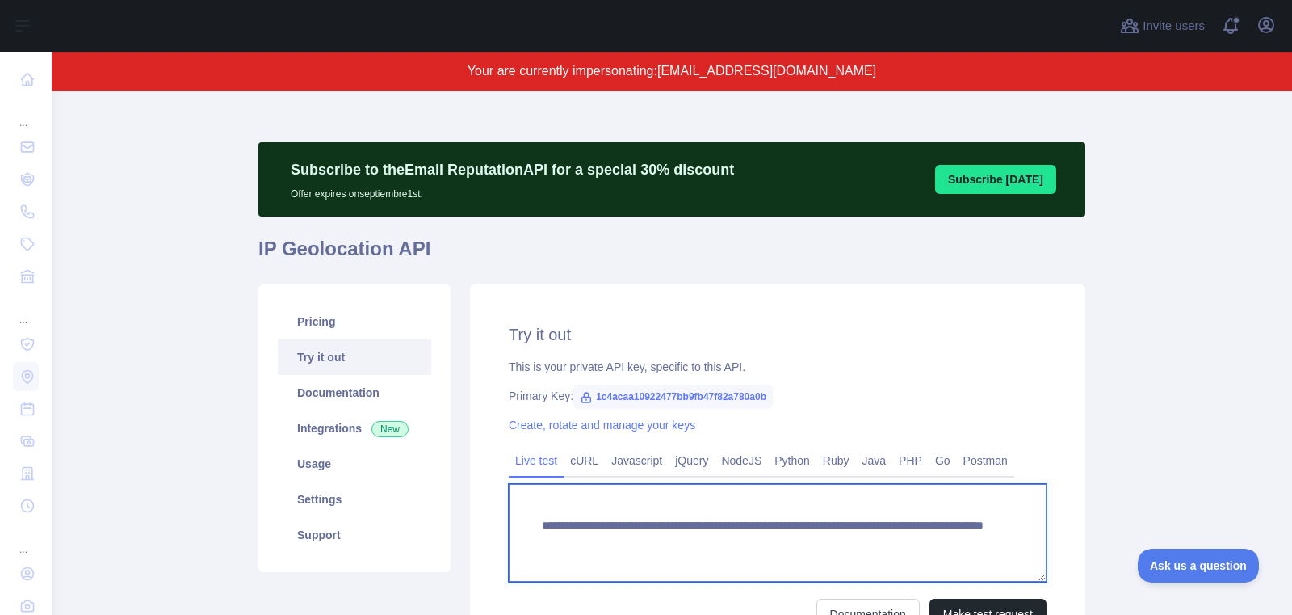
click at [609, 545] on textarea "**********" at bounding box center [778, 533] width 538 height 98
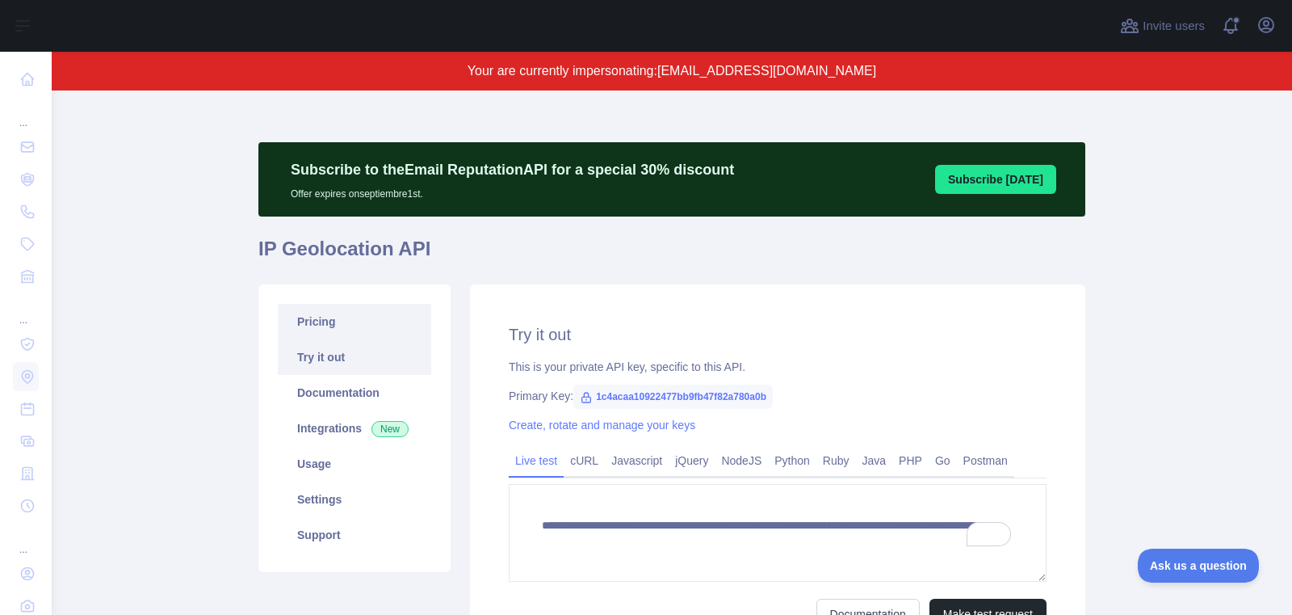
click at [313, 324] on link "Pricing" at bounding box center [354, 322] width 153 height 36
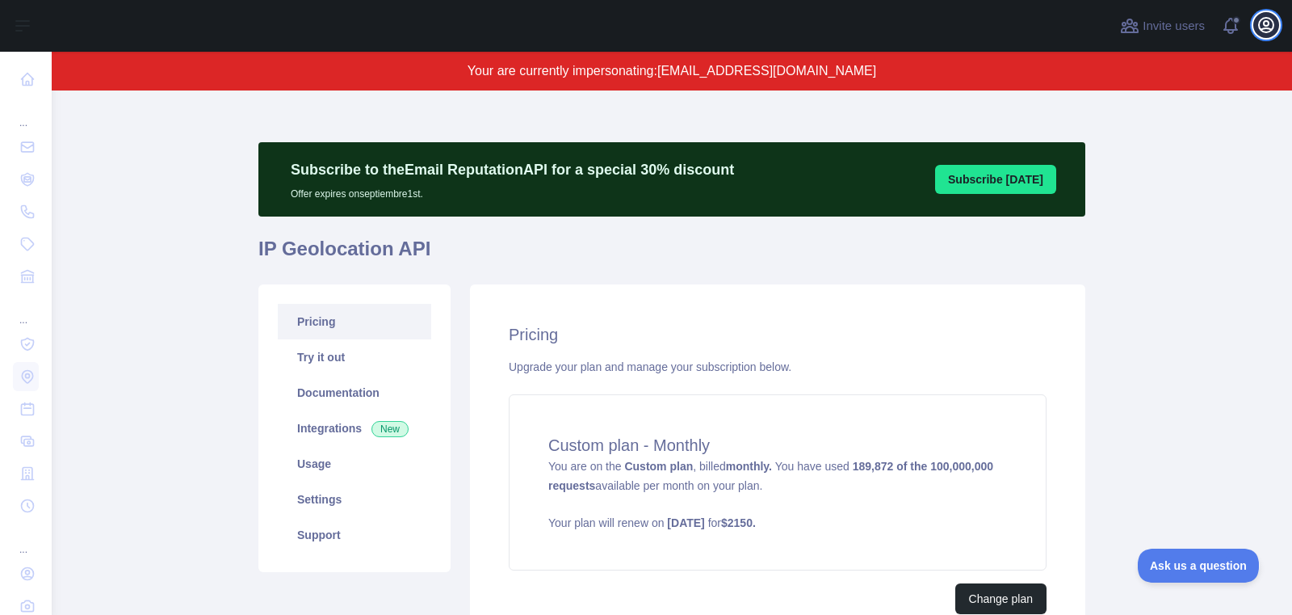
click at [1270, 29] on icon "button" at bounding box center [1266, 25] width 15 height 15
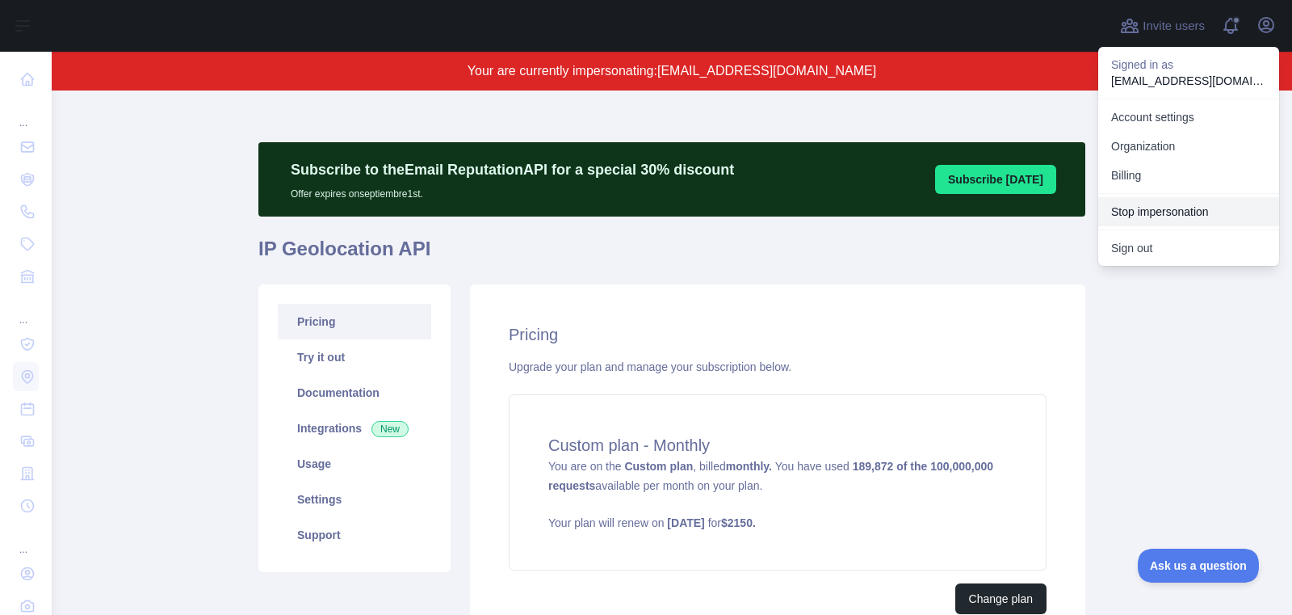
click at [1171, 214] on button "Stop impersonation" at bounding box center [1188, 211] width 181 height 29
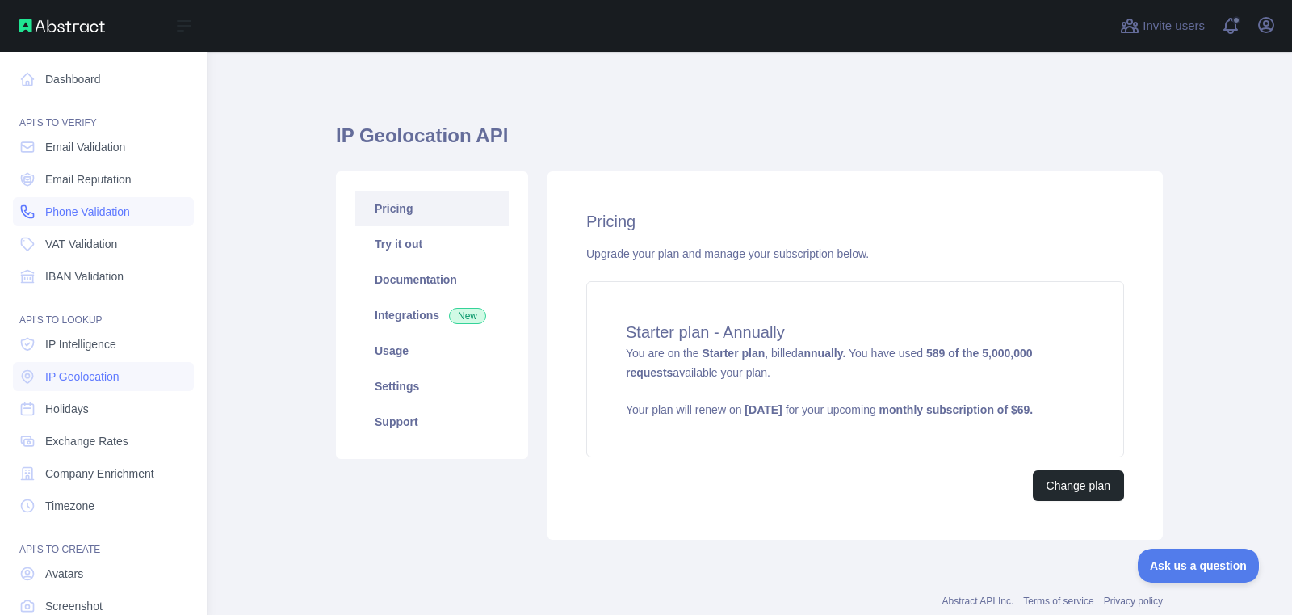
click at [79, 217] on span "Phone Validation" at bounding box center [87, 212] width 85 height 16
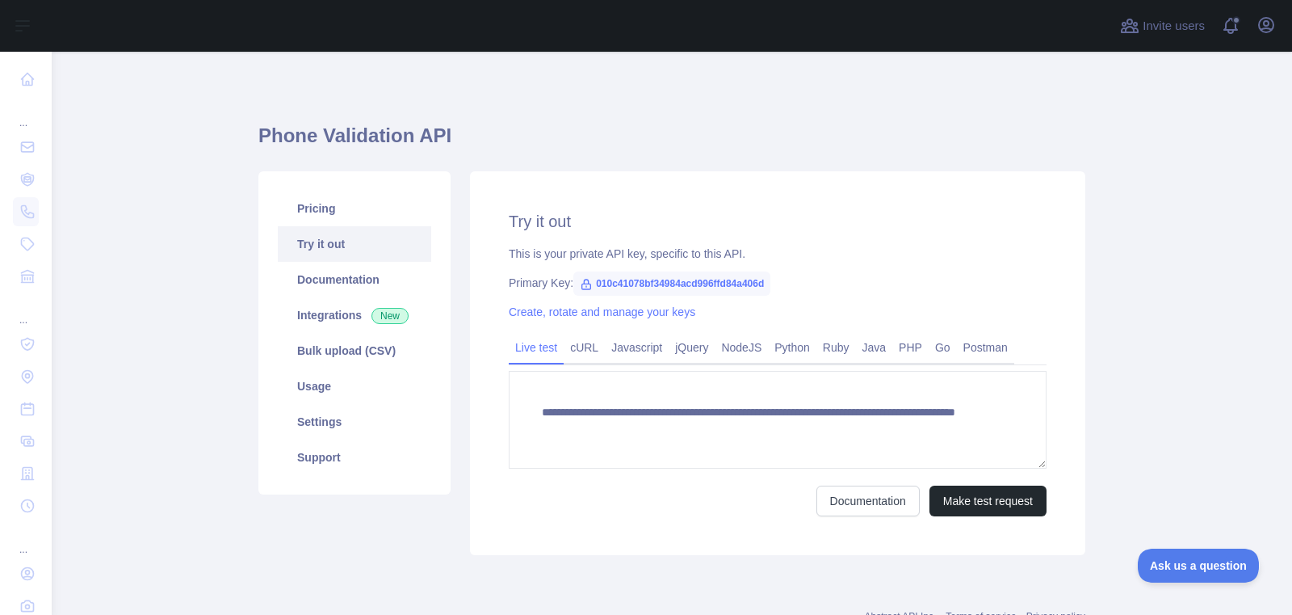
drag, startPoint x: 397, startPoint y: 200, endPoint x: 535, endPoint y: 269, distance: 154.2
click at [397, 200] on link "Pricing" at bounding box center [354, 209] width 153 height 36
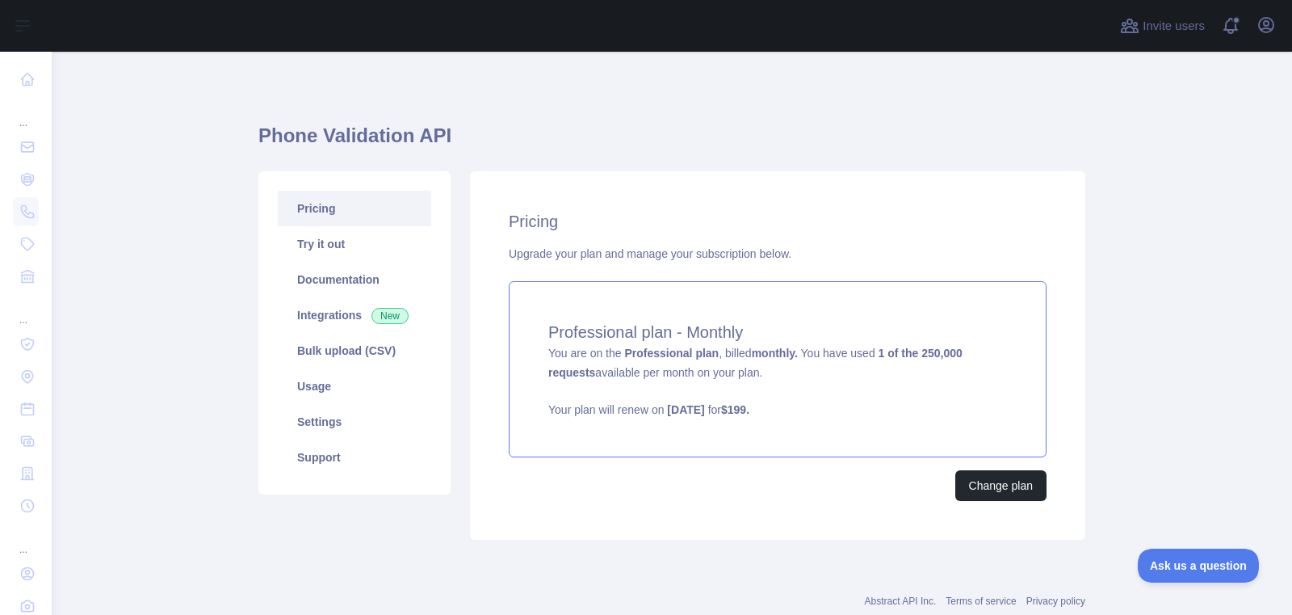
click at [858, 371] on div "Professional plan - Monthly You are on the Professional plan , billed monthly. …" at bounding box center [778, 369] width 538 height 176
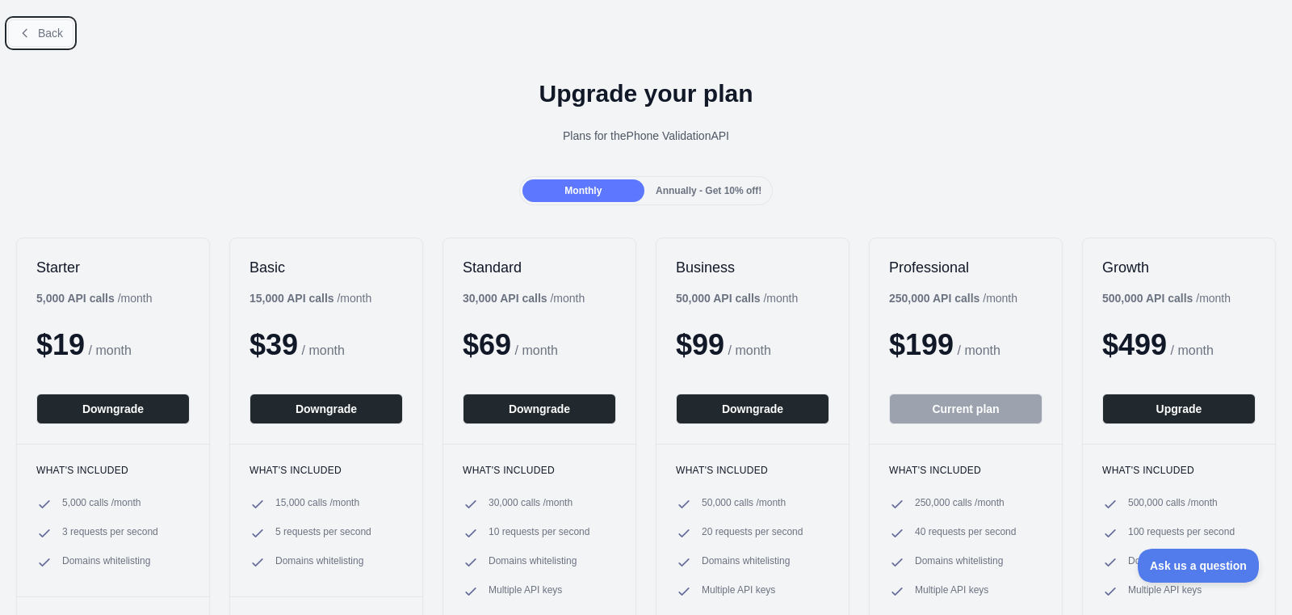
click at [47, 28] on span "Back" at bounding box center [50, 33] width 25 height 13
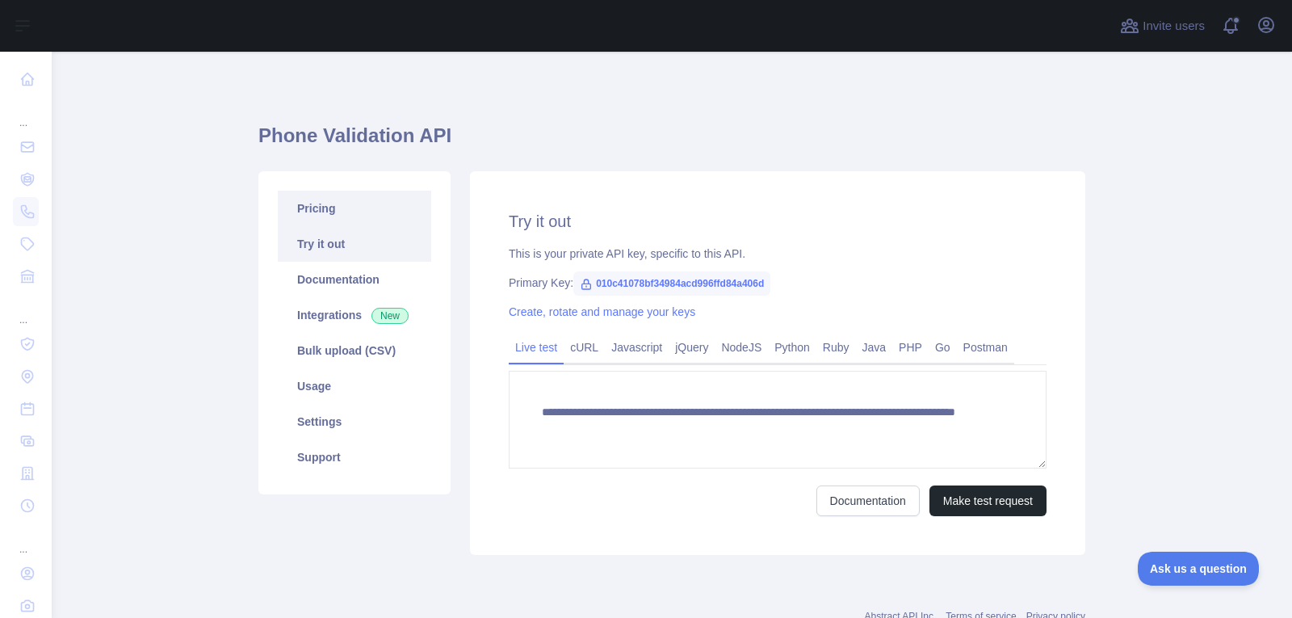
click at [363, 200] on link "Pricing" at bounding box center [354, 209] width 153 height 36
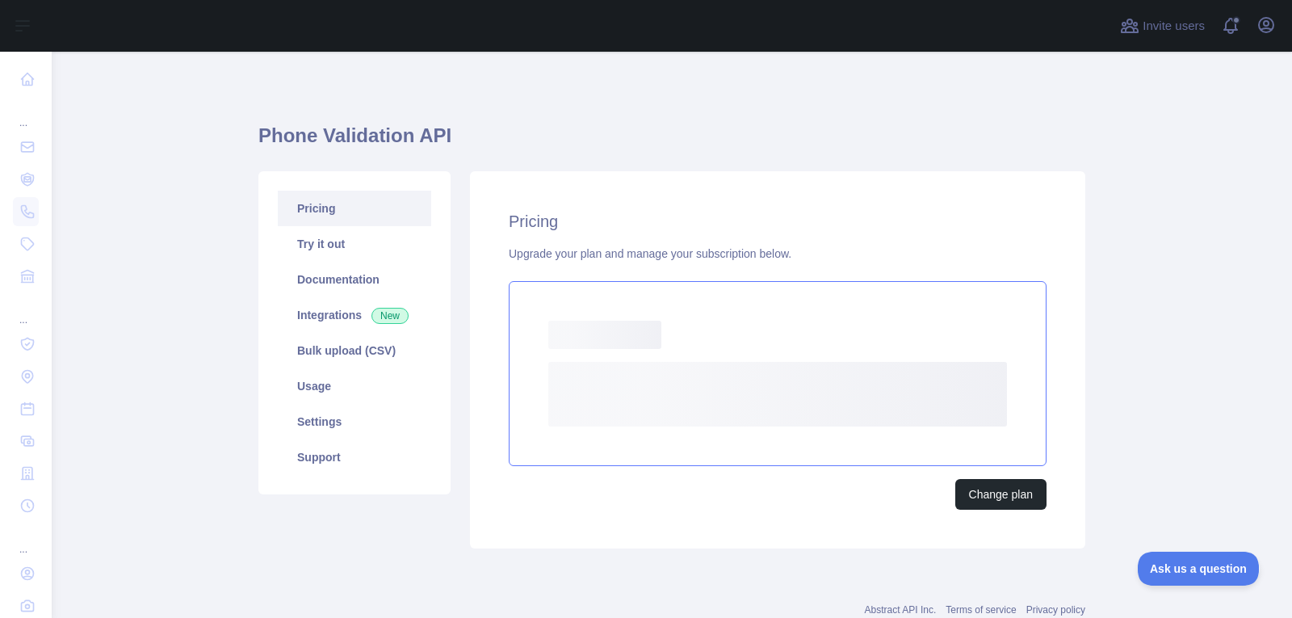
click at [879, 356] on div "Loading... Loading..." at bounding box center [778, 373] width 538 height 185
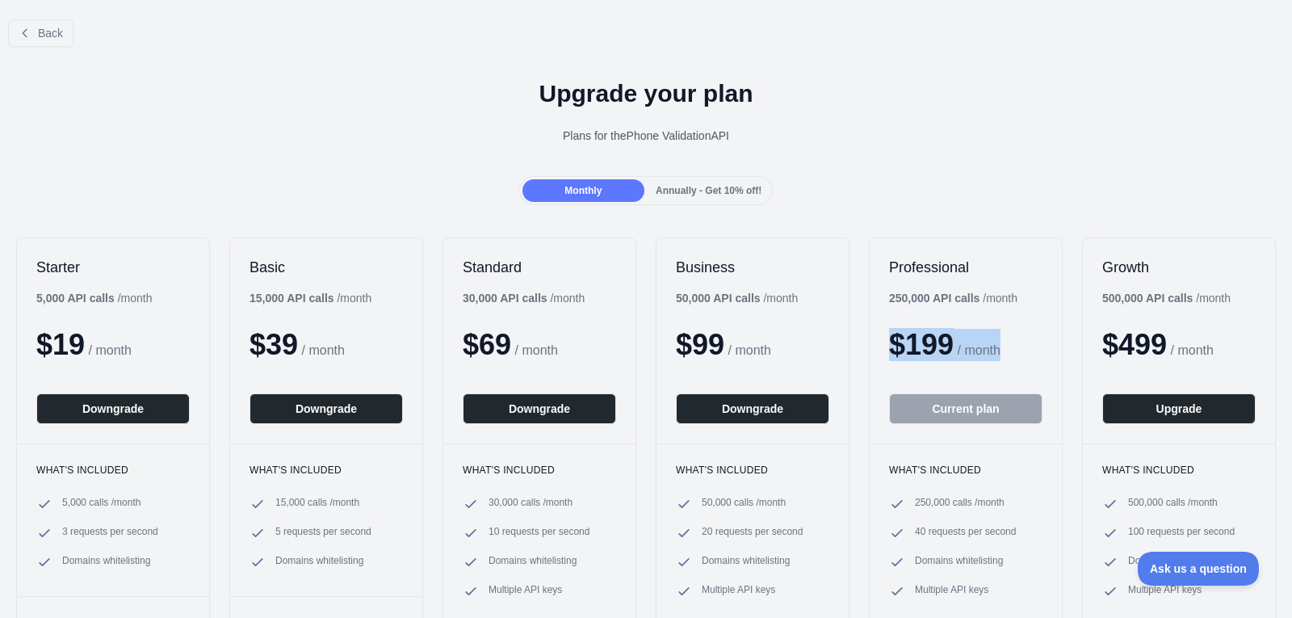
drag, startPoint x: 898, startPoint y: 343, endPoint x: 1016, endPoint y: 353, distance: 118.3
click at [1016, 353] on div "$ 199 / month" at bounding box center [965, 345] width 153 height 32
click at [42, 42] on button "Back" at bounding box center [40, 32] width 65 height 27
